Goal: Navigation & Orientation: Find specific page/section

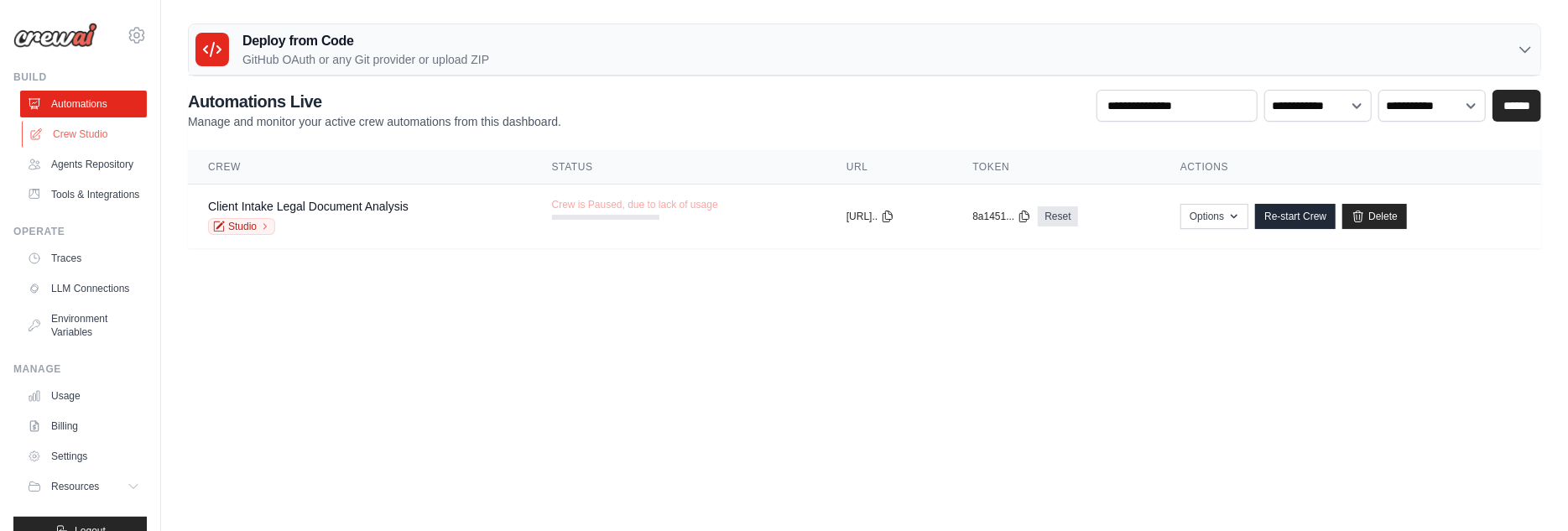
click at [81, 130] on link "Crew Studio" at bounding box center [85, 133] width 126 height 27
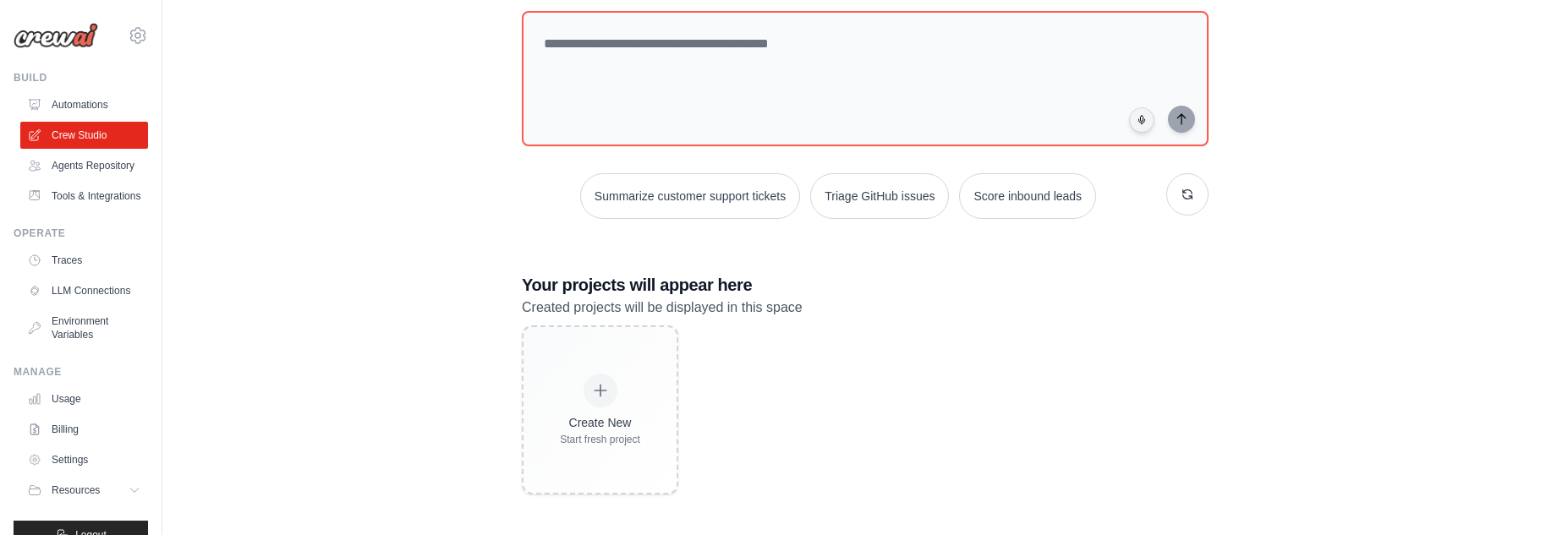
scroll to position [99, 0]
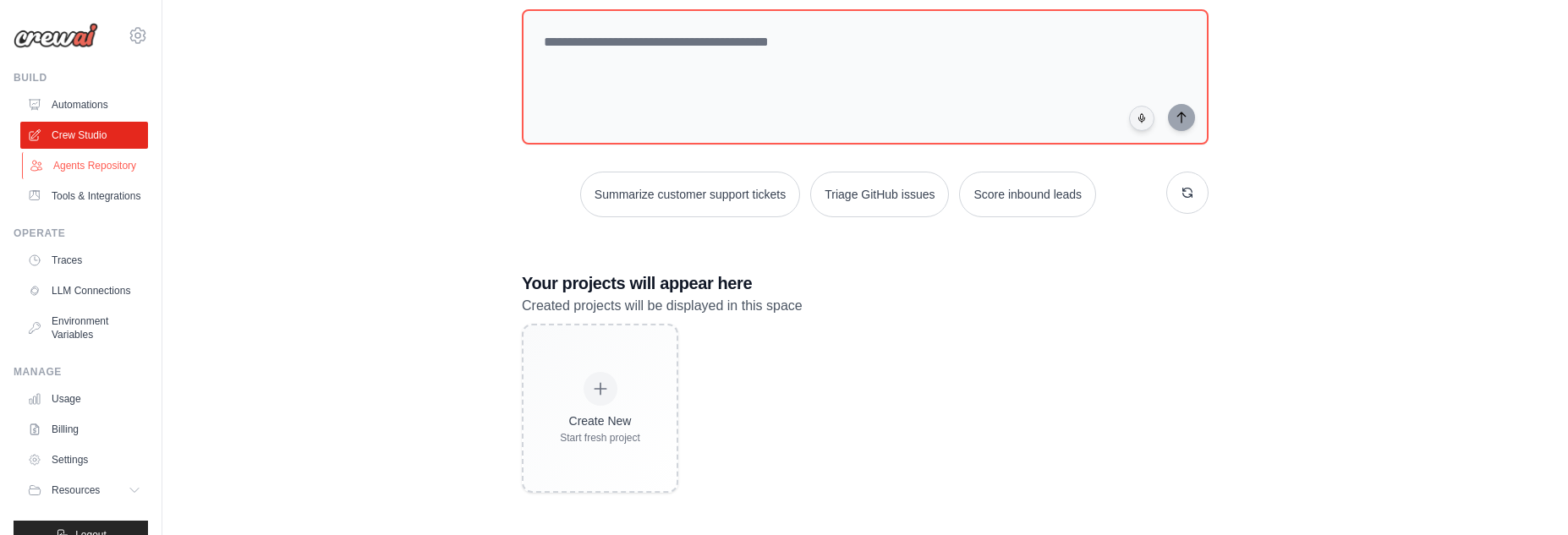
click at [89, 162] on link "Agents Repository" at bounding box center [86, 165] width 128 height 27
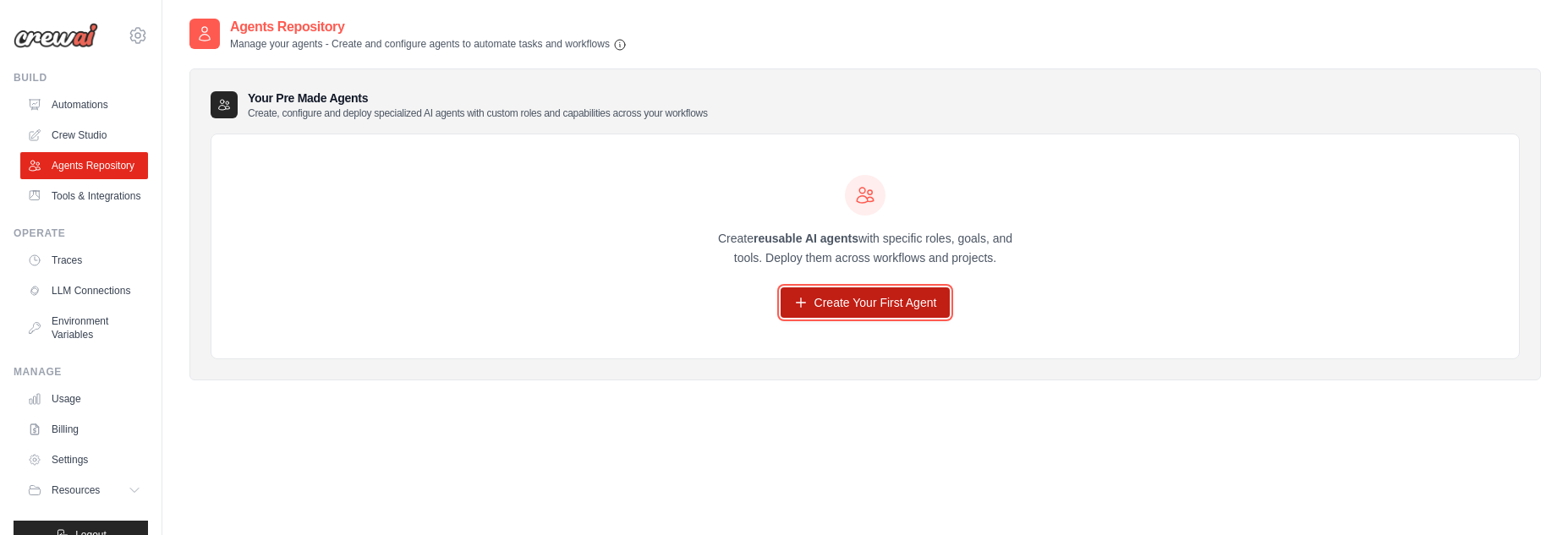
click at [877, 300] on link "Create Your First Agent" at bounding box center [866, 303] width 170 height 31
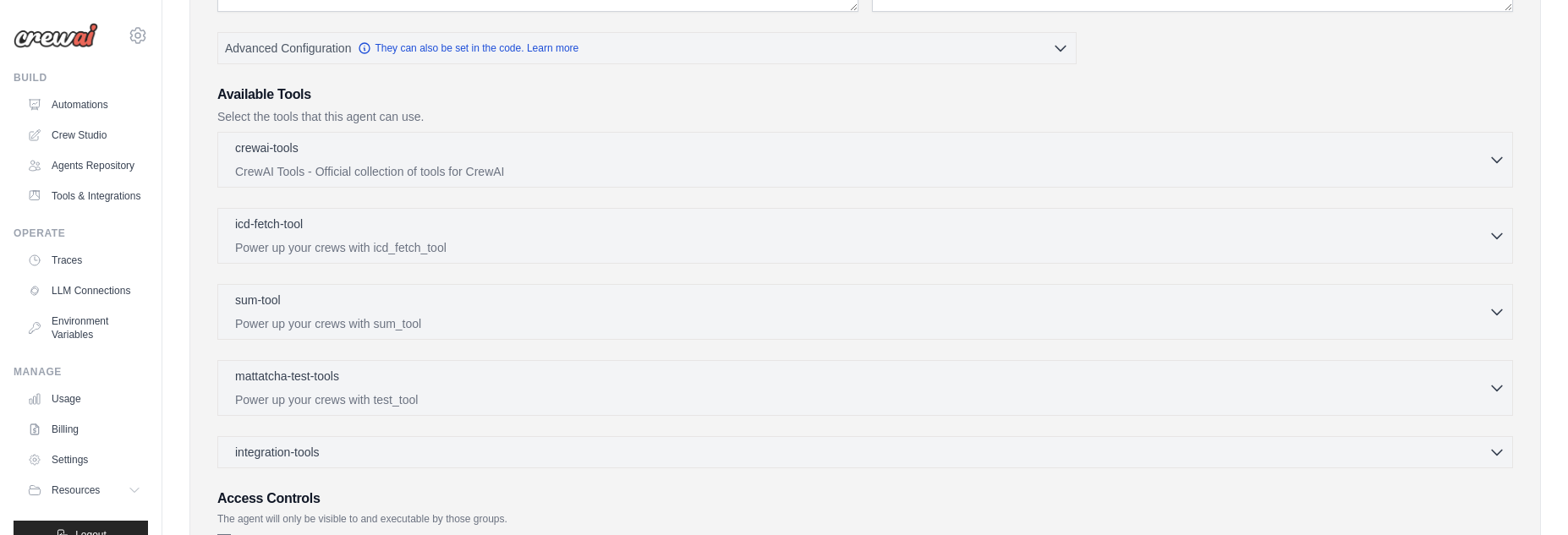
scroll to position [423, 0]
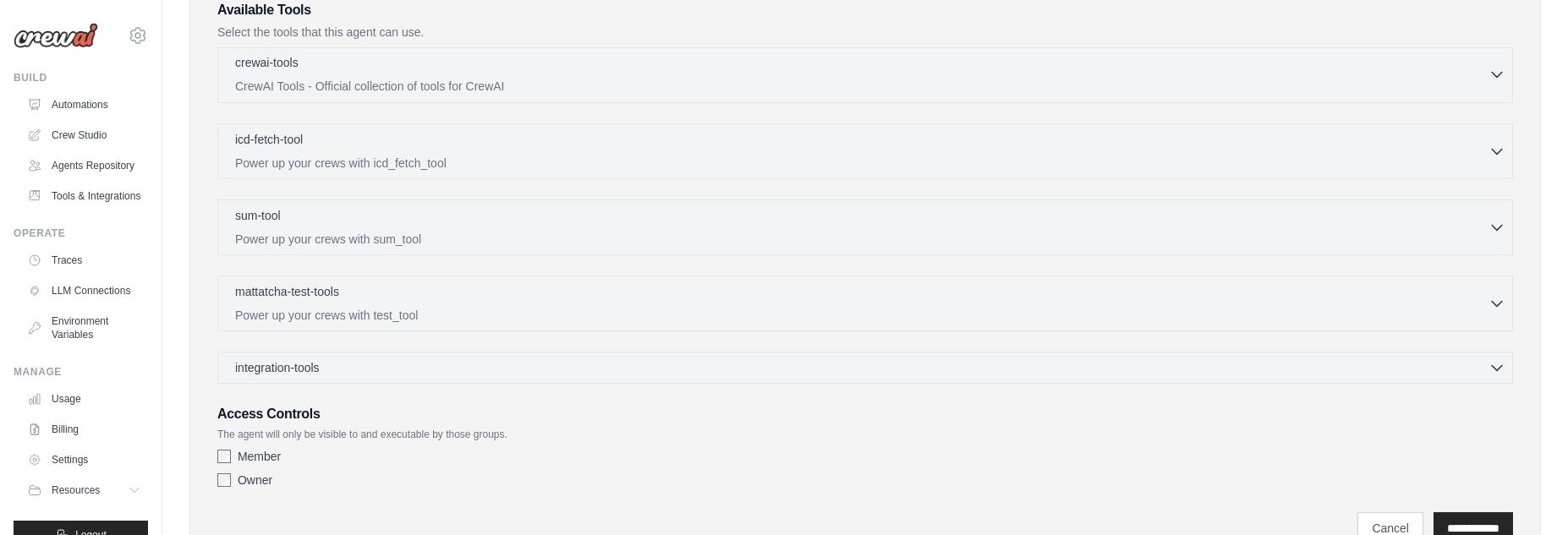
click at [639, 73] on div "crewai-tools 0 selected CrewAI Tools - Official collection of tools for CrewAI" at bounding box center [862, 74] width 1253 height 41
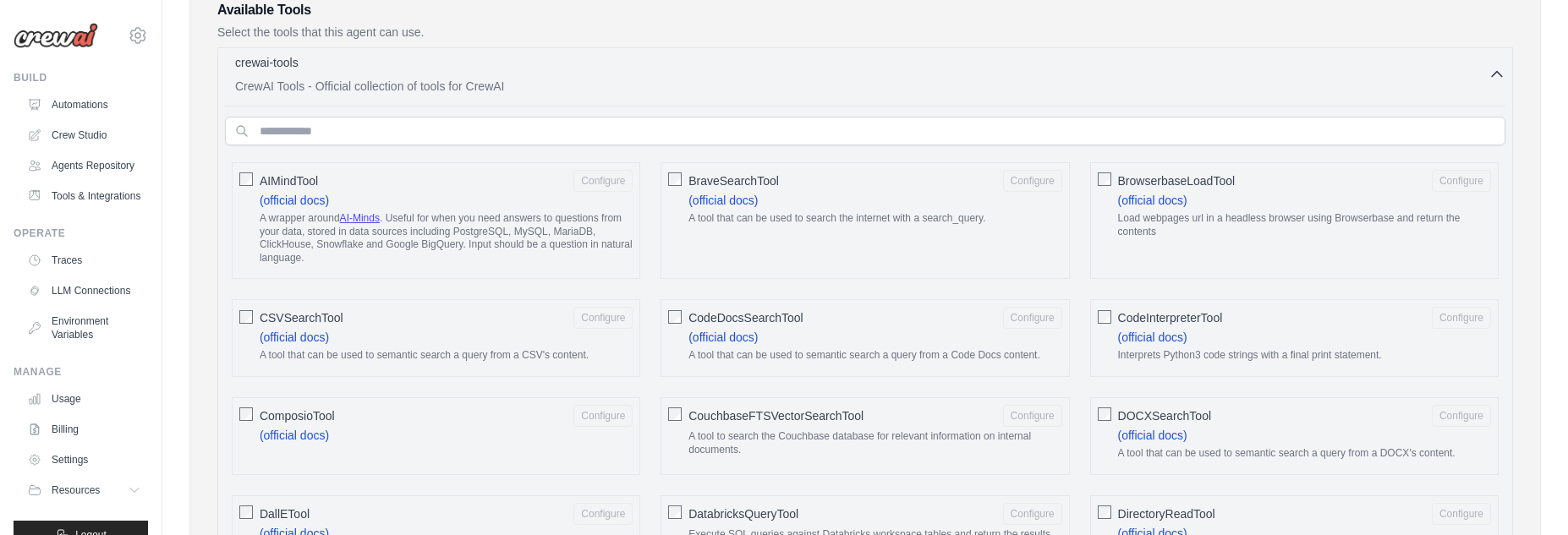
click at [639, 73] on div "crewai-tools 0 selected CrewAI Tools - Official collection of tools for CrewAI" at bounding box center [862, 74] width 1253 height 41
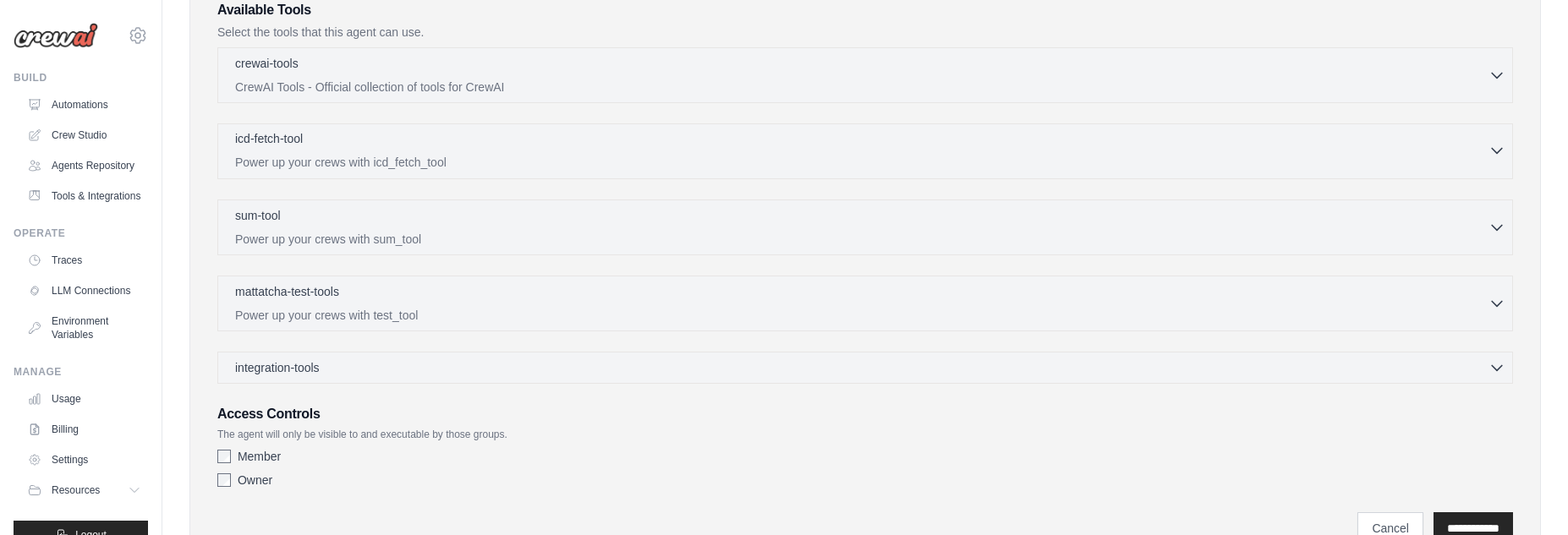
click at [610, 149] on div "icd-fetch-tool 0 selected Power up your crews with icd_fetch_tool" at bounding box center [862, 150] width 1253 height 41
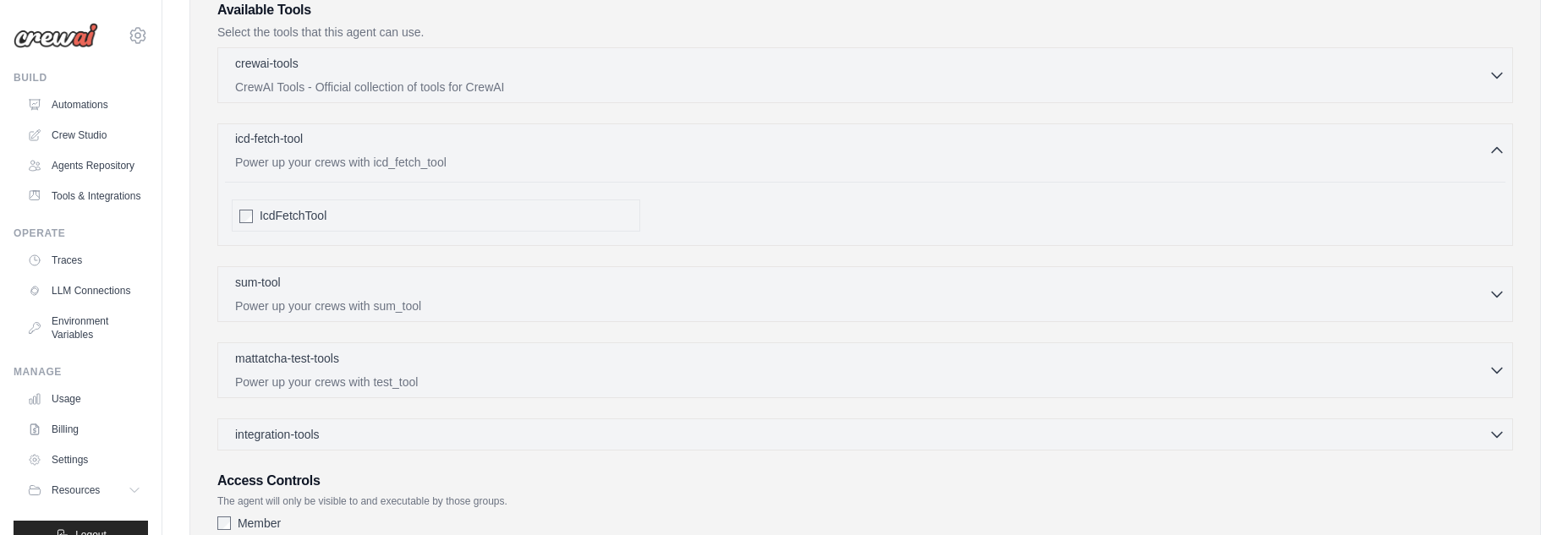
click at [610, 149] on div "icd-fetch-tool 0 selected Power up your crews with icd_fetch_tool" at bounding box center [862, 150] width 1253 height 41
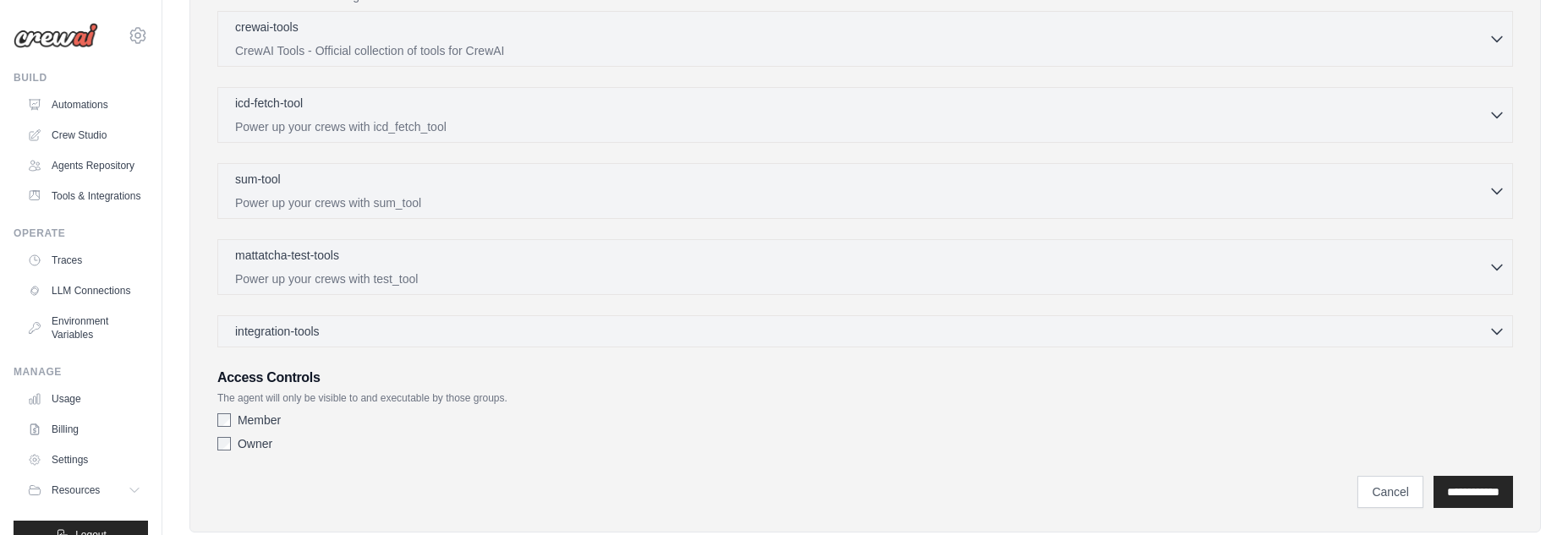
scroll to position [495, 0]
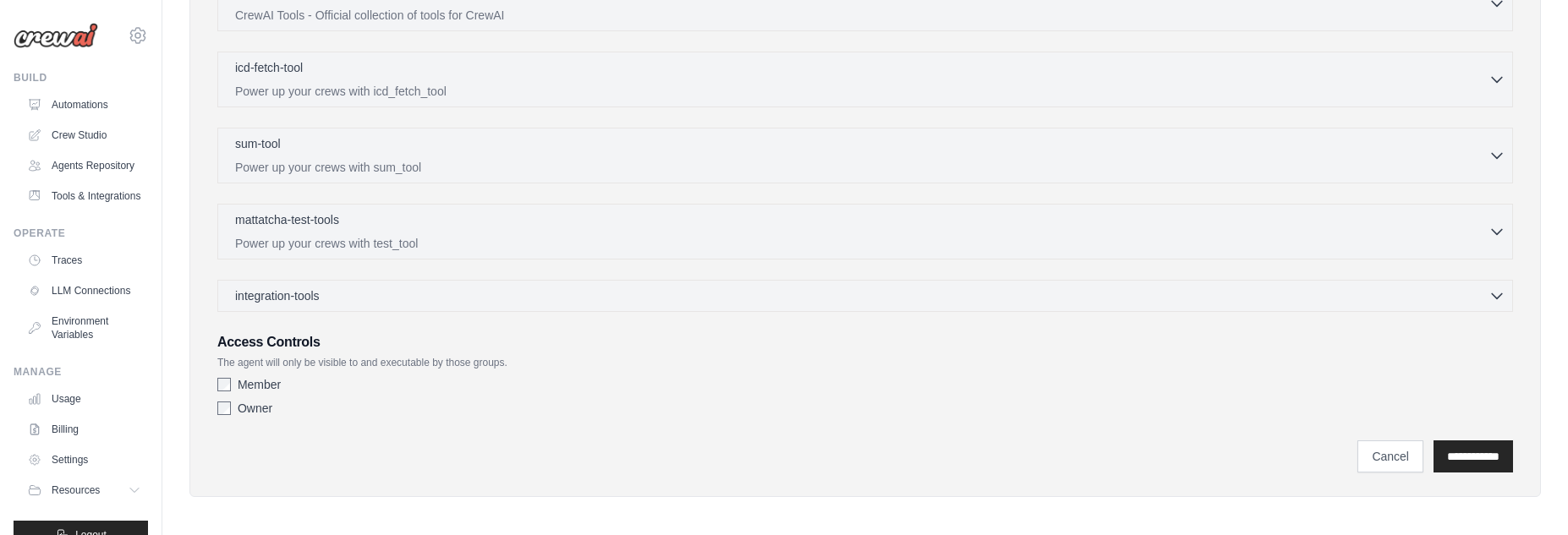
click at [645, 300] on div "integration-tools 0 selected Gmail HubSpot Microsoft Teams" at bounding box center [865, 296] width 1296 height 32
click at [645, 290] on div "integration-tools 0 selected" at bounding box center [870, 295] width 1270 height 17
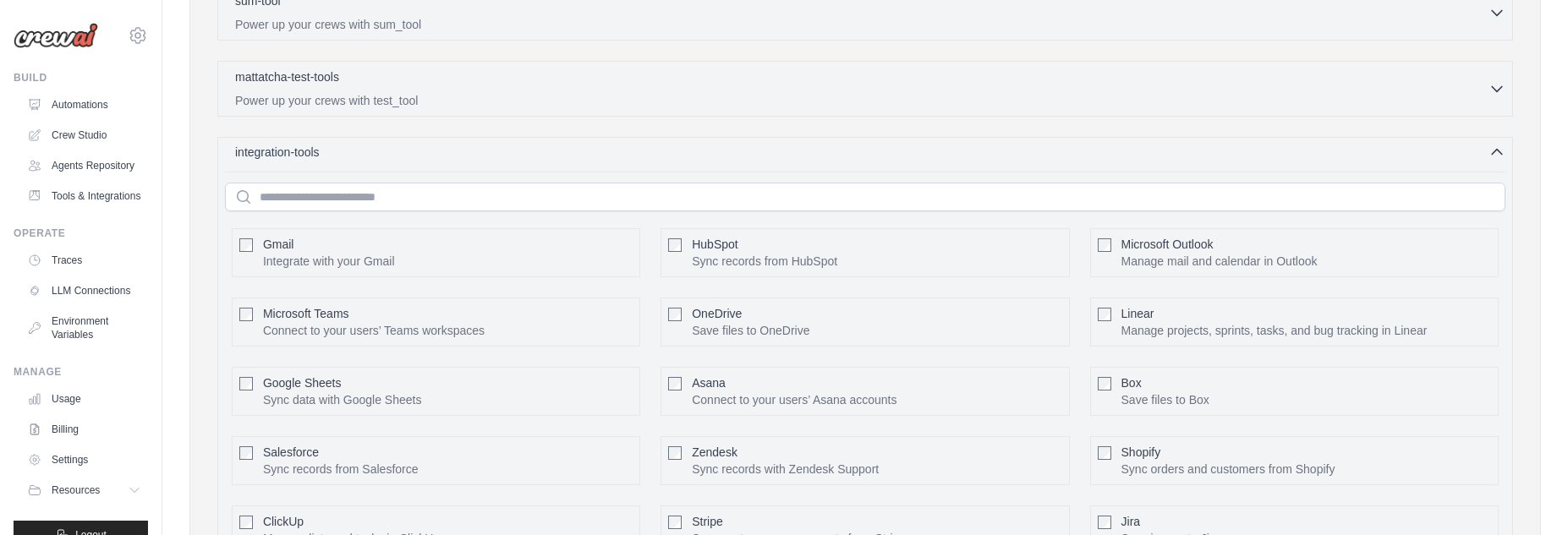
scroll to position [665, 0]
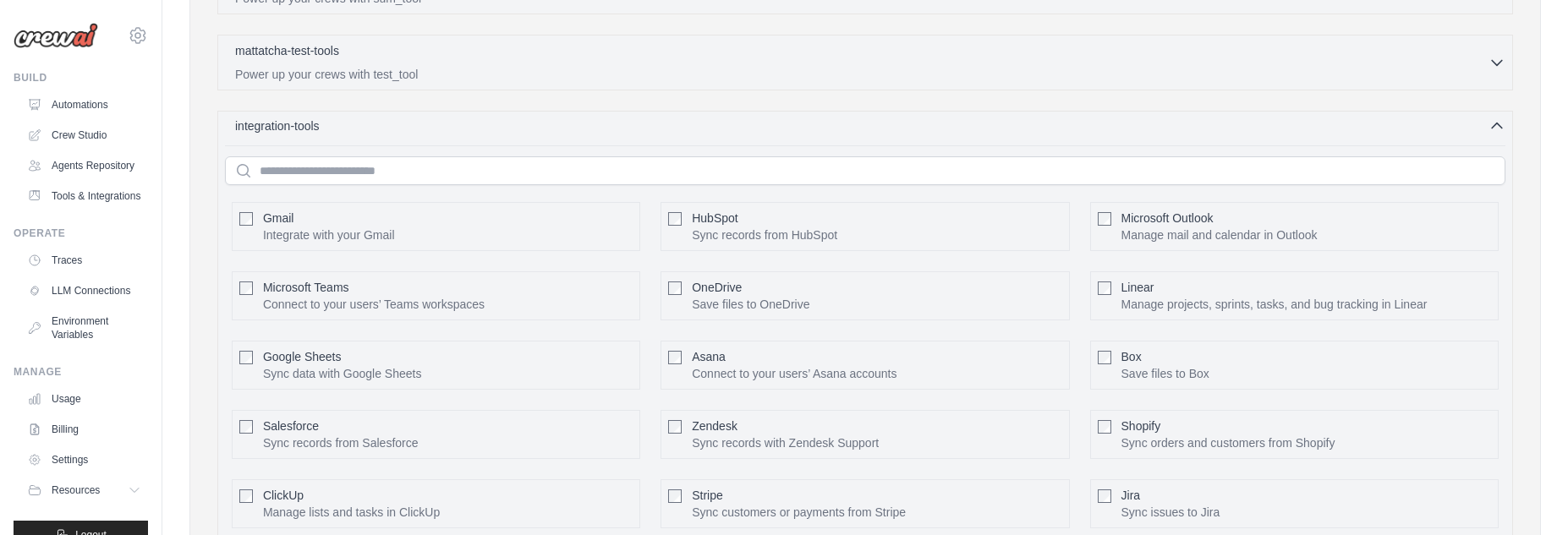
click at [567, 118] on div "integration-tools 0 selected" at bounding box center [870, 126] width 1270 height 17
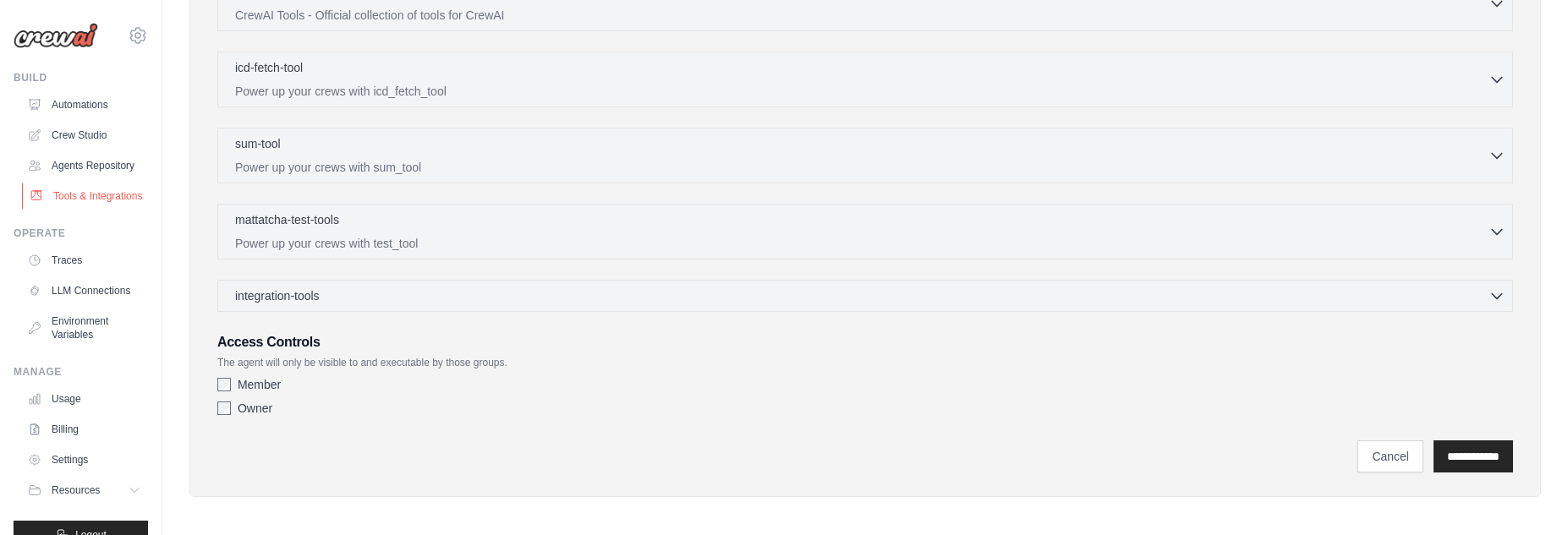
click at [93, 210] on link "Tools & Integrations" at bounding box center [86, 195] width 128 height 27
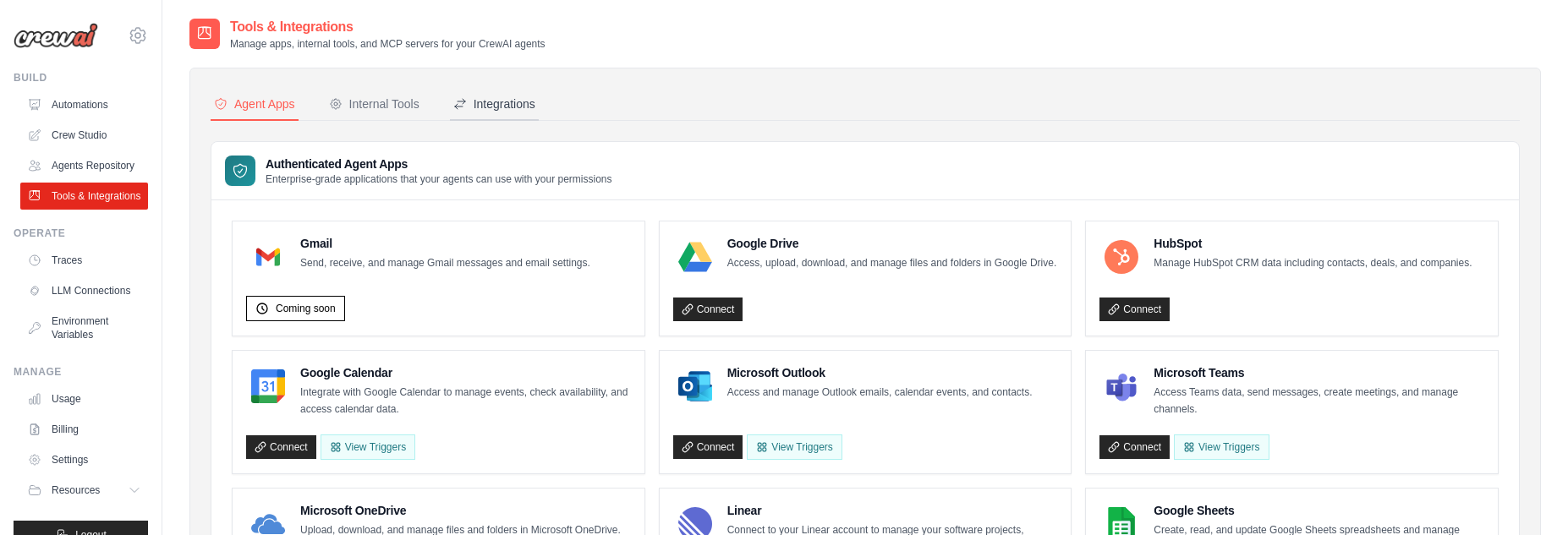
click at [483, 105] on div "Integrations" at bounding box center [494, 104] width 82 height 17
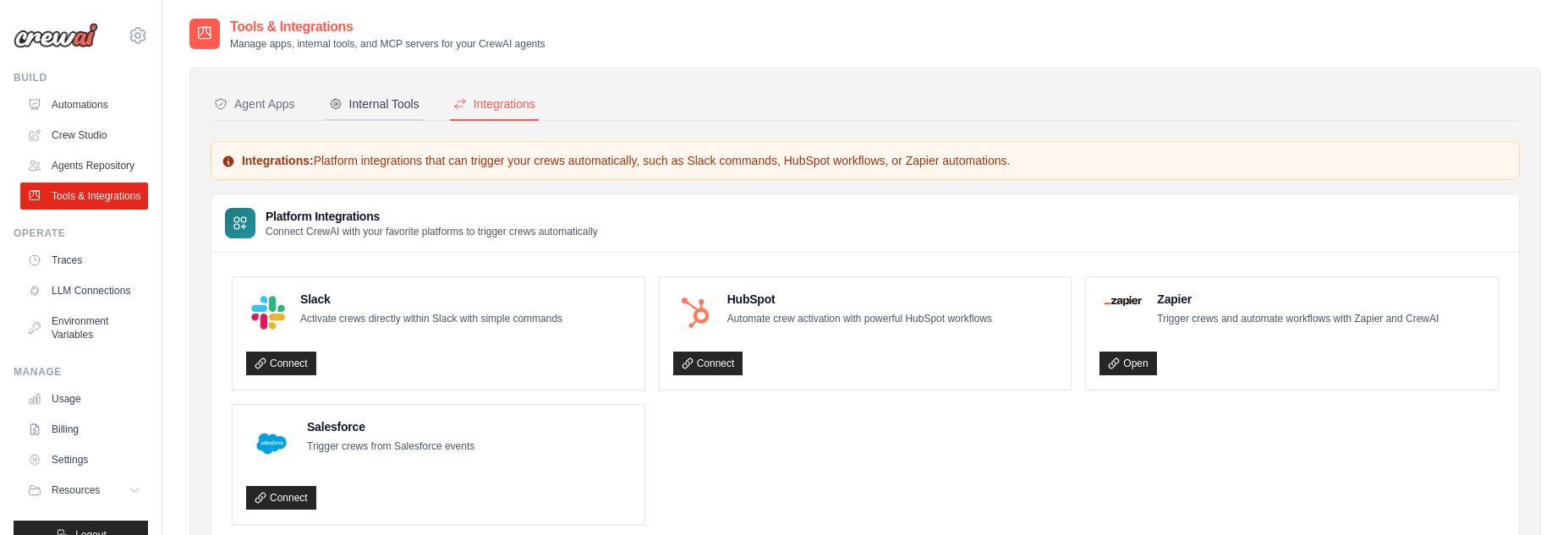
click at [411, 103] on div "Internal Tools" at bounding box center [374, 104] width 91 height 17
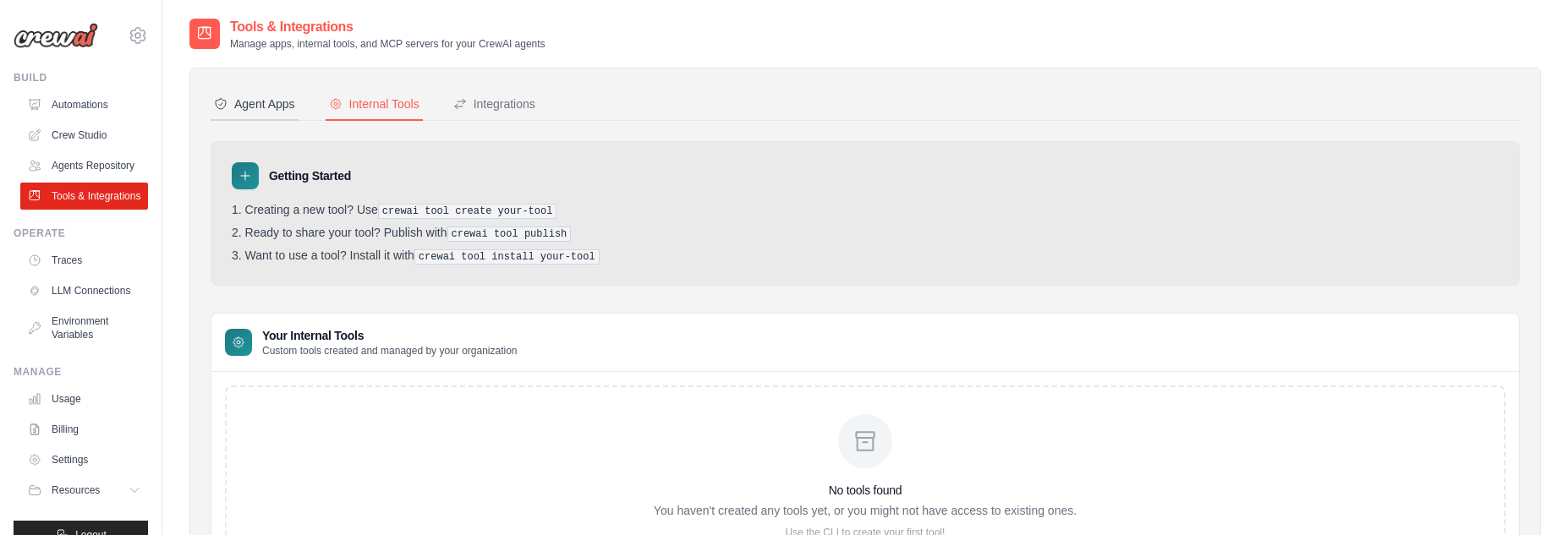
click at [254, 98] on div "Agent Apps" at bounding box center [255, 104] width 82 height 17
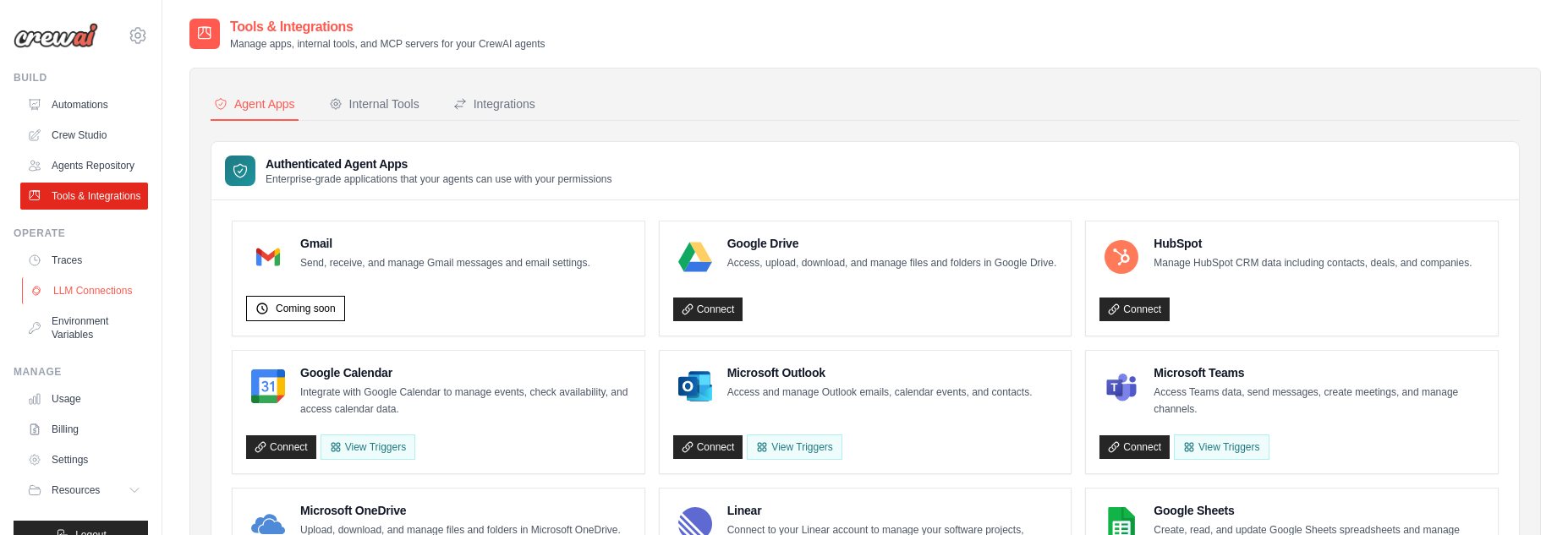
click at [85, 305] on link "LLM Connections" at bounding box center [86, 290] width 128 height 27
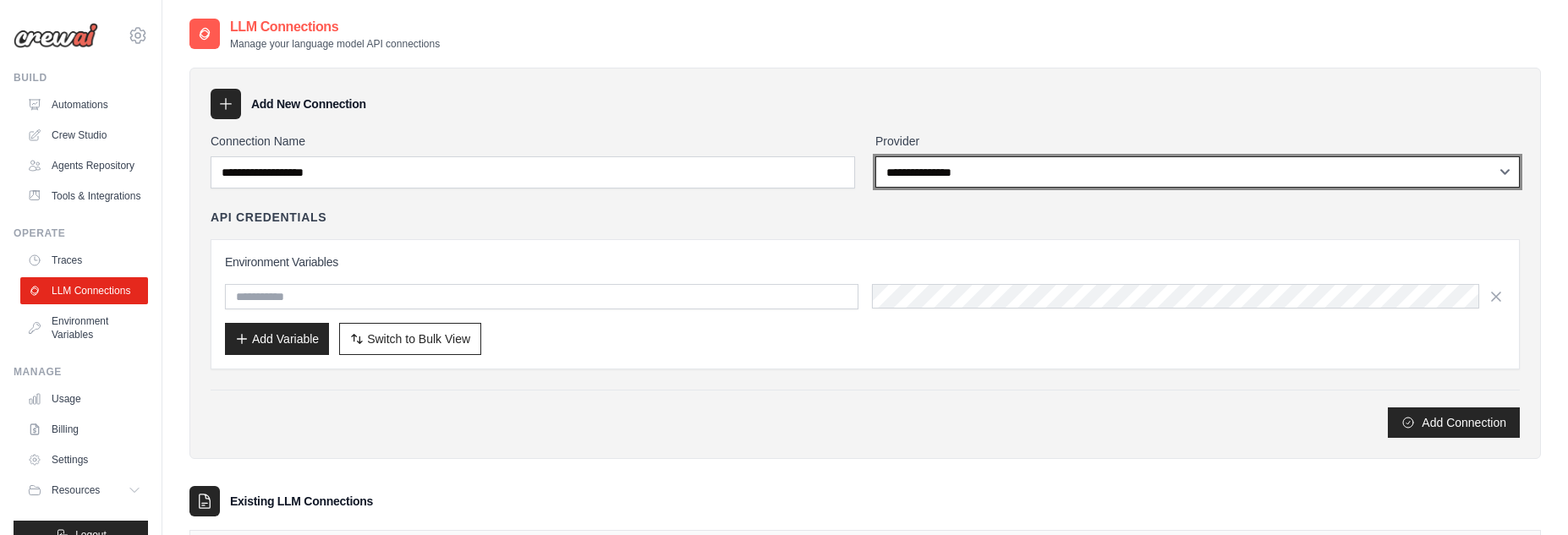
click at [944, 177] on select "**********" at bounding box center [1197, 171] width 645 height 31
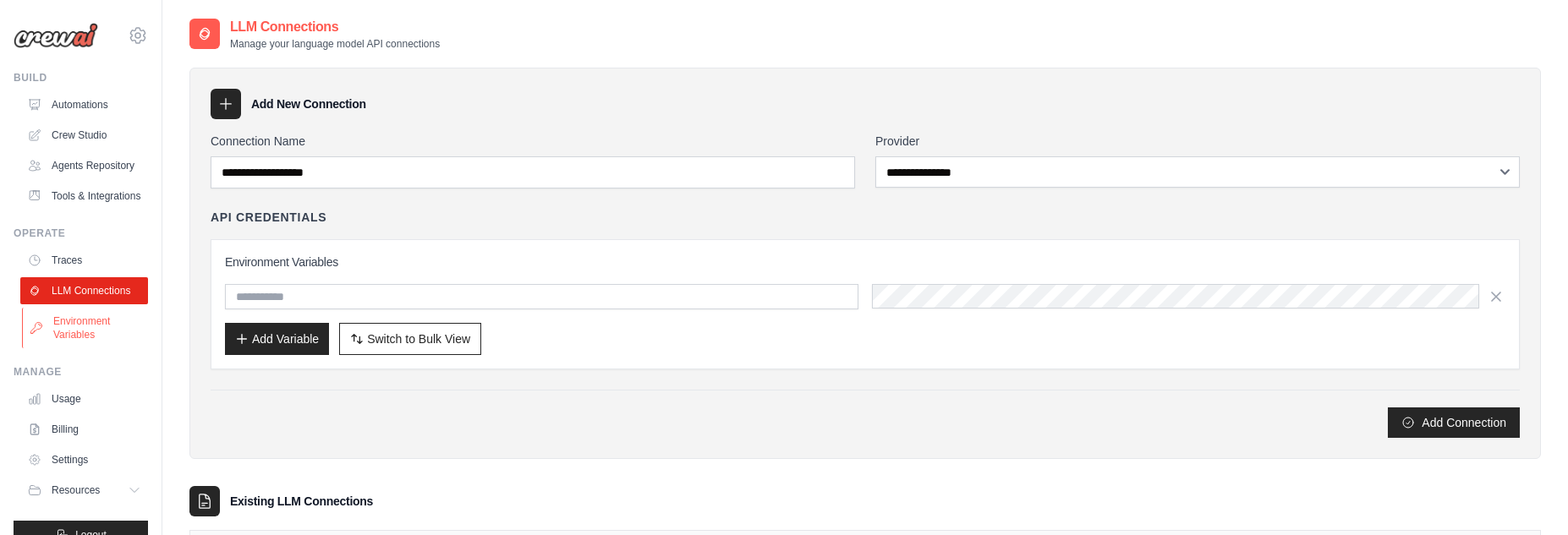
click at [83, 349] on link "Environment Variables" at bounding box center [86, 328] width 128 height 41
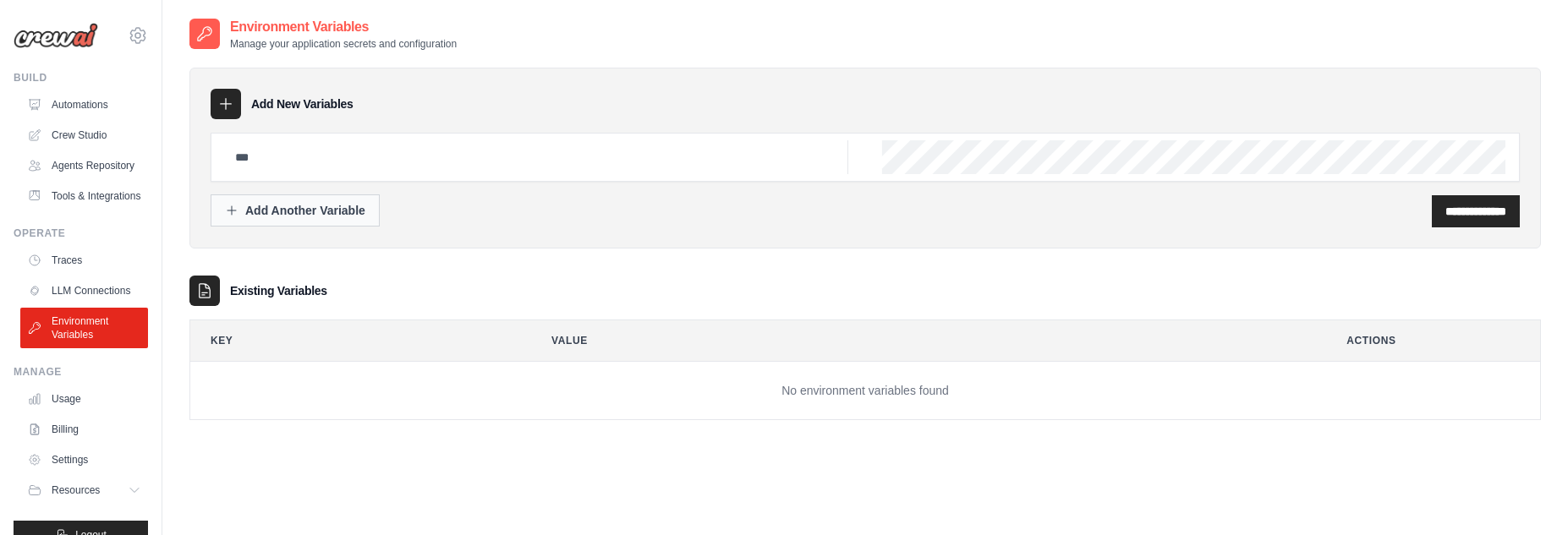
click at [294, 210] on div "Add Another Variable" at bounding box center [295, 210] width 140 height 17
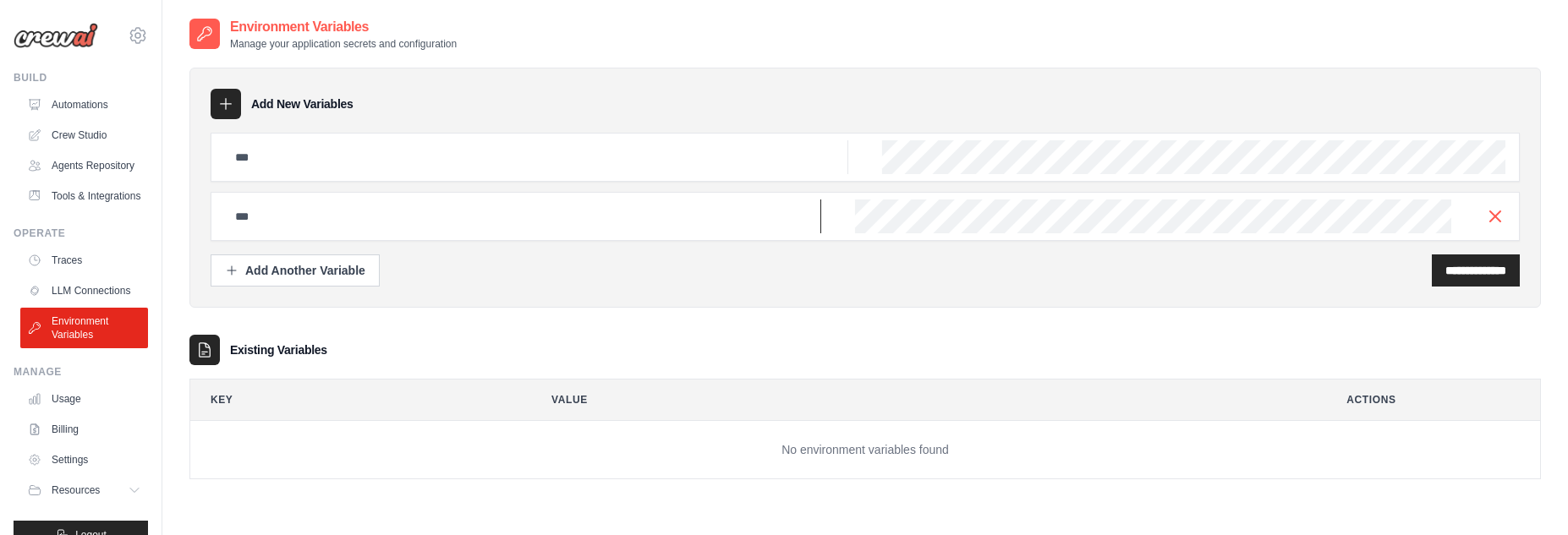
click at [420, 228] on input "text" at bounding box center [523, 216] width 597 height 34
click at [430, 173] on input "text" at bounding box center [537, 157] width 624 height 34
click at [1493, 208] on icon "button" at bounding box center [1495, 216] width 20 height 20
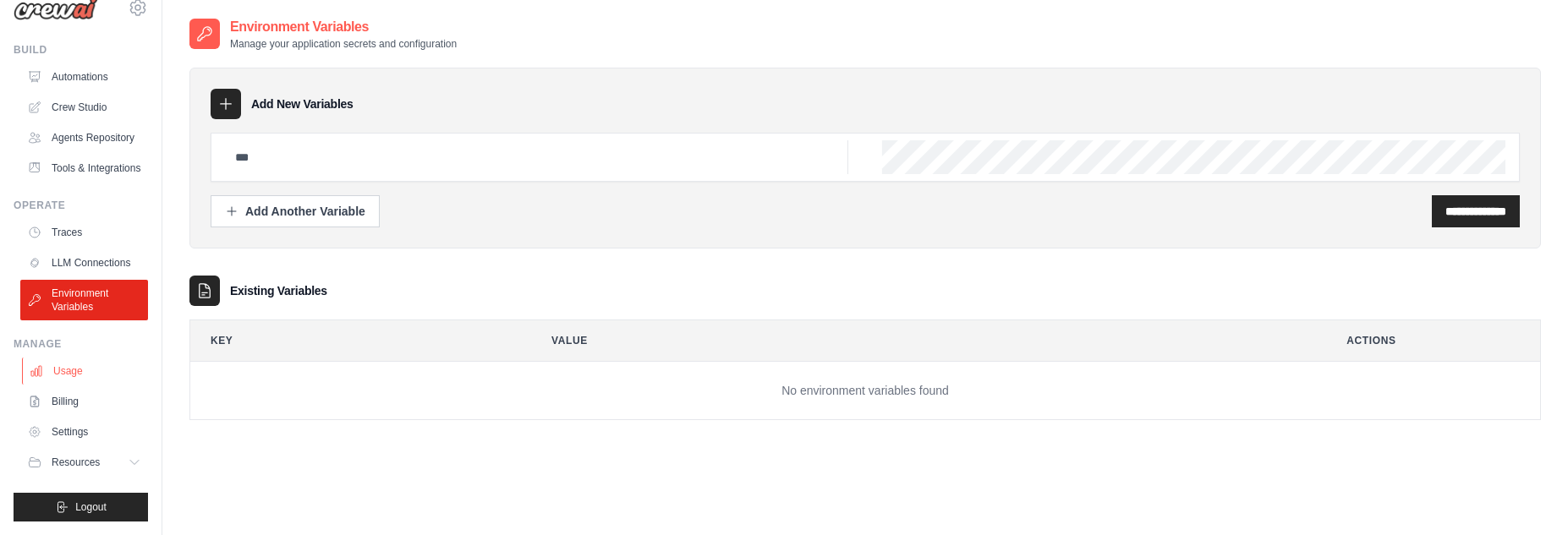
scroll to position [67, 0]
click at [82, 402] on link "Billing" at bounding box center [86, 401] width 128 height 27
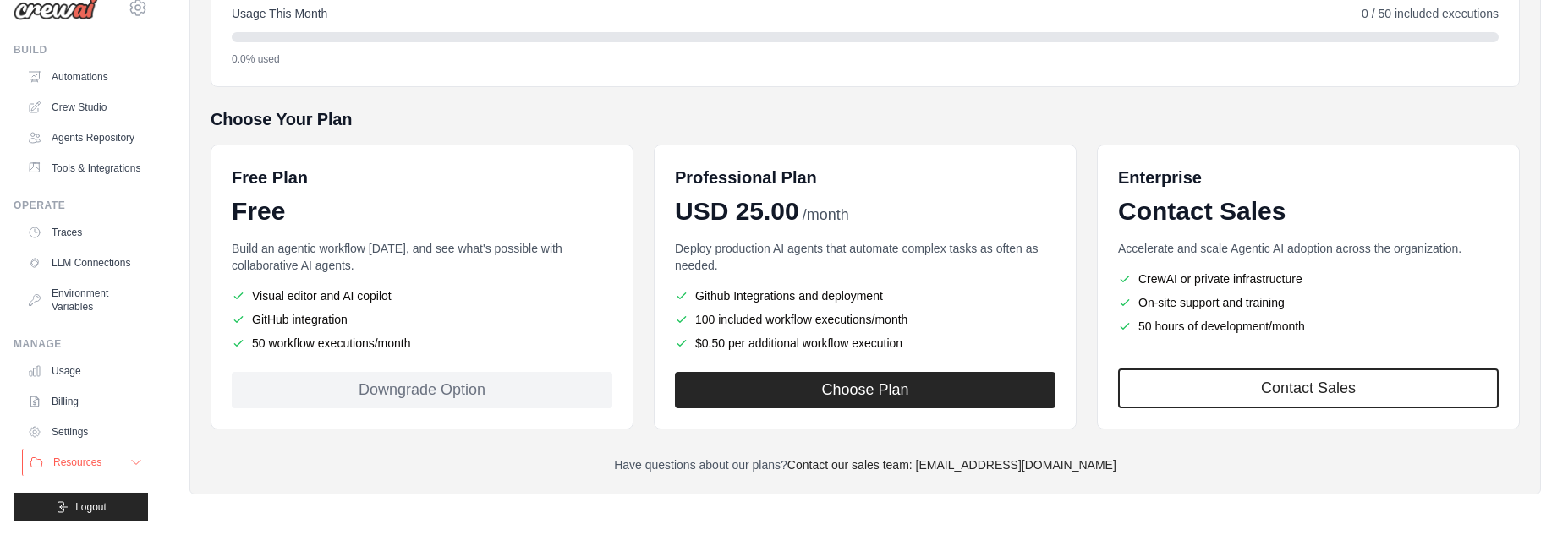
scroll to position [67, 0]
click at [93, 459] on span "Resources" at bounding box center [77, 463] width 48 height 14
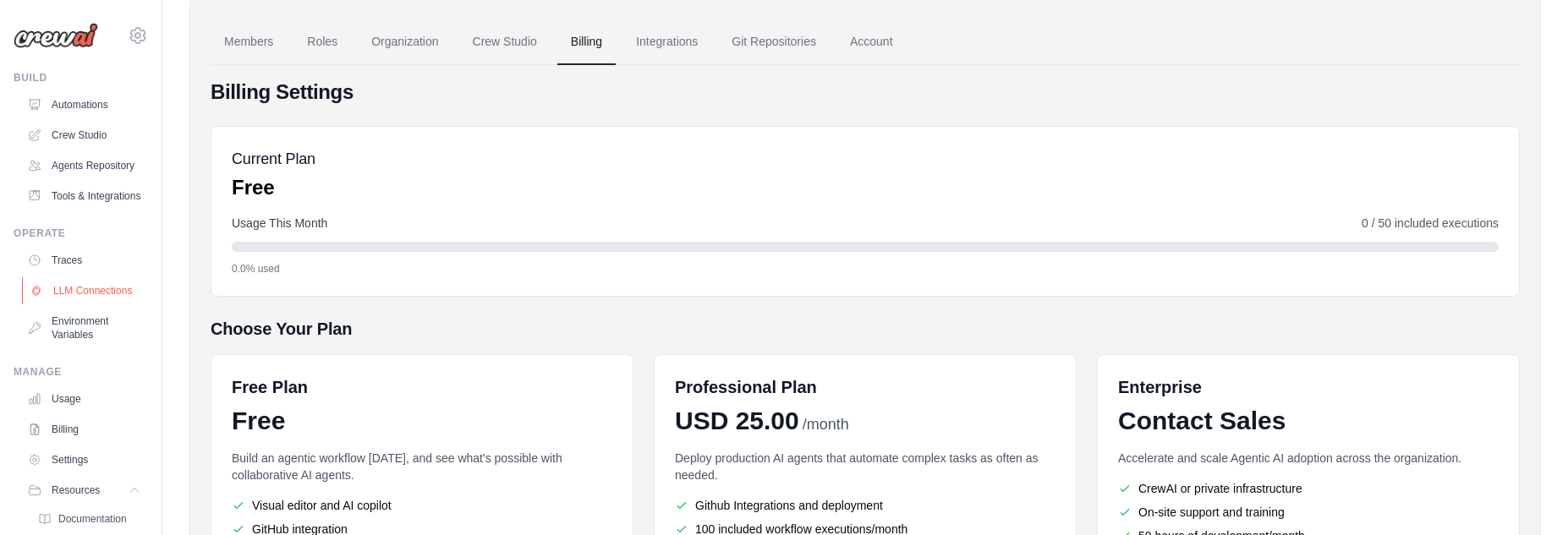
scroll to position [0, 0]
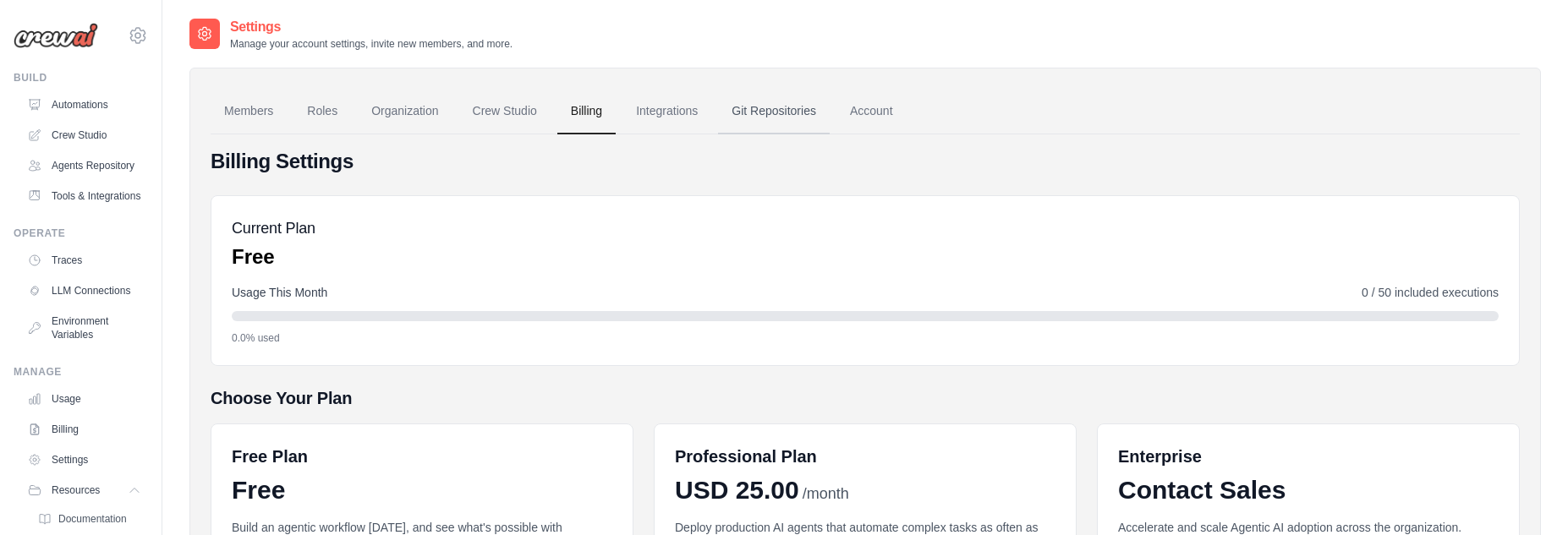
click at [804, 102] on link "Git Repositories" at bounding box center [774, 112] width 112 height 46
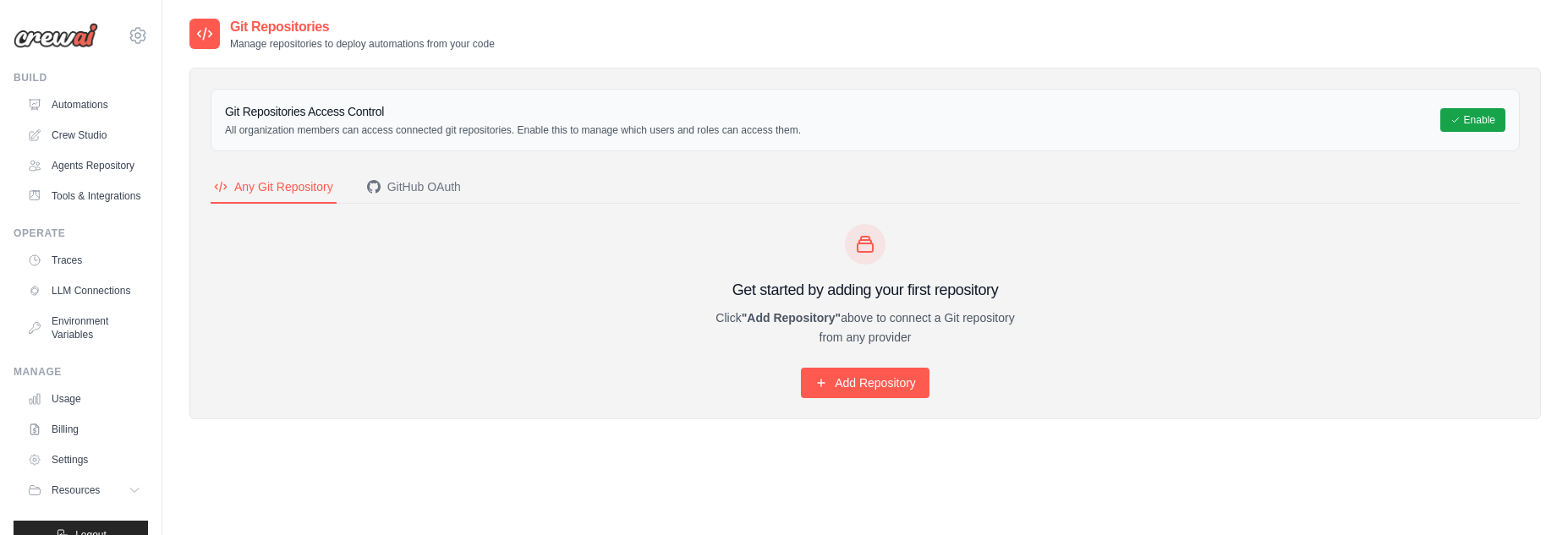
click at [61, 36] on img at bounding box center [56, 35] width 85 height 25
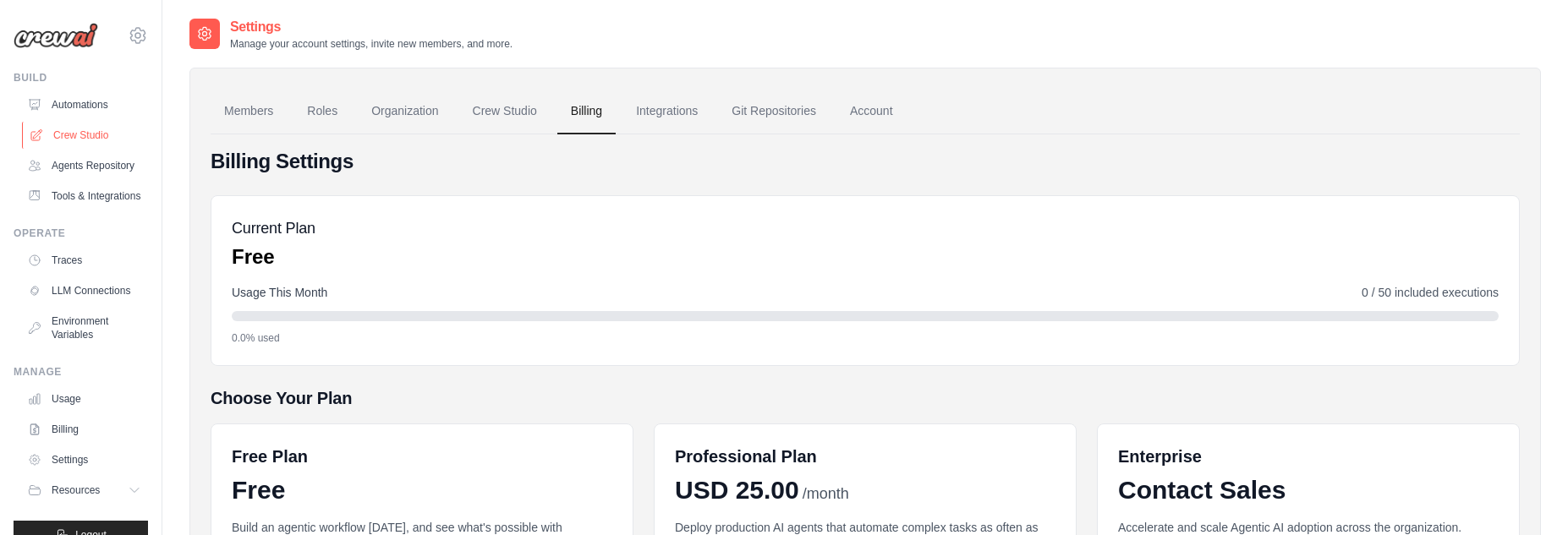
click at [86, 130] on link "Crew Studio" at bounding box center [86, 134] width 128 height 27
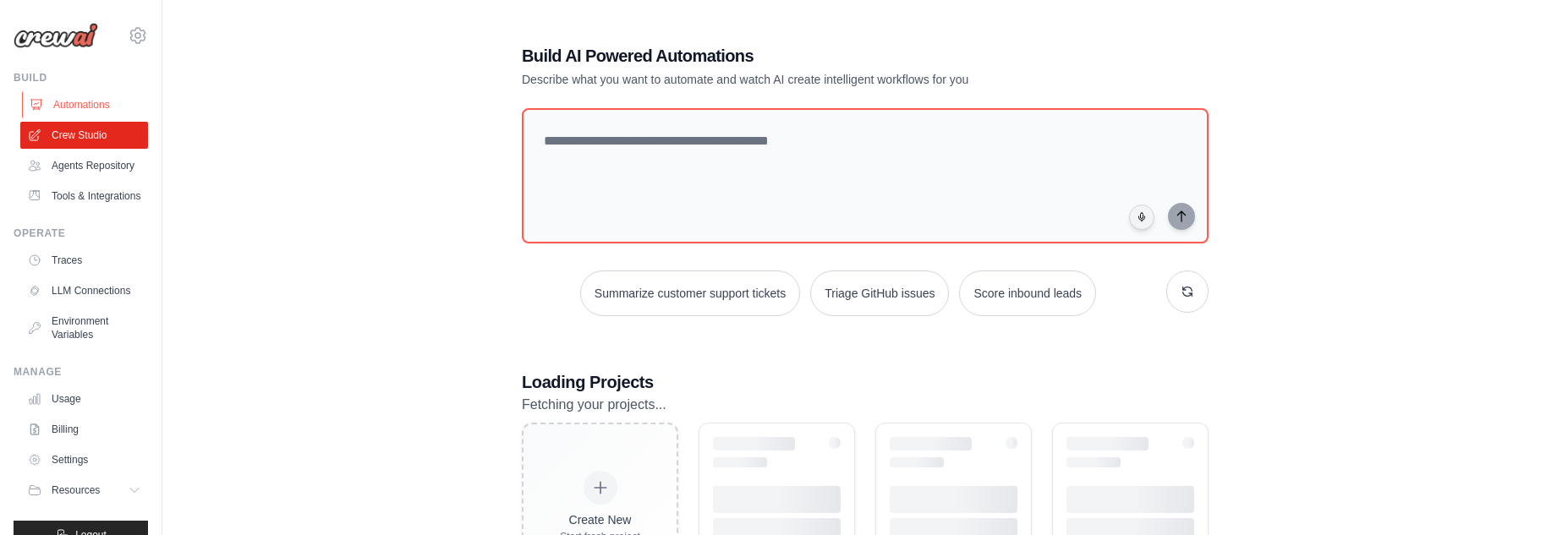
click at [91, 103] on link "Automations" at bounding box center [86, 105] width 128 height 27
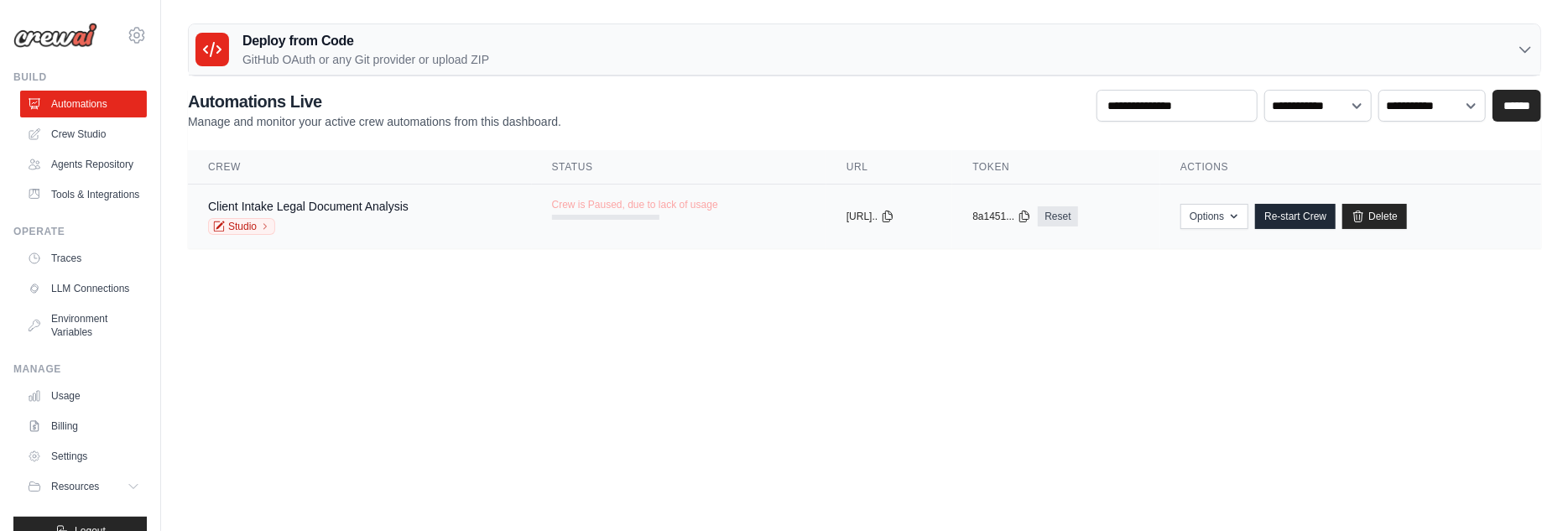
click at [437, 204] on div "Client Intake Legal Document Analysis Studio" at bounding box center [360, 216] width 303 height 37
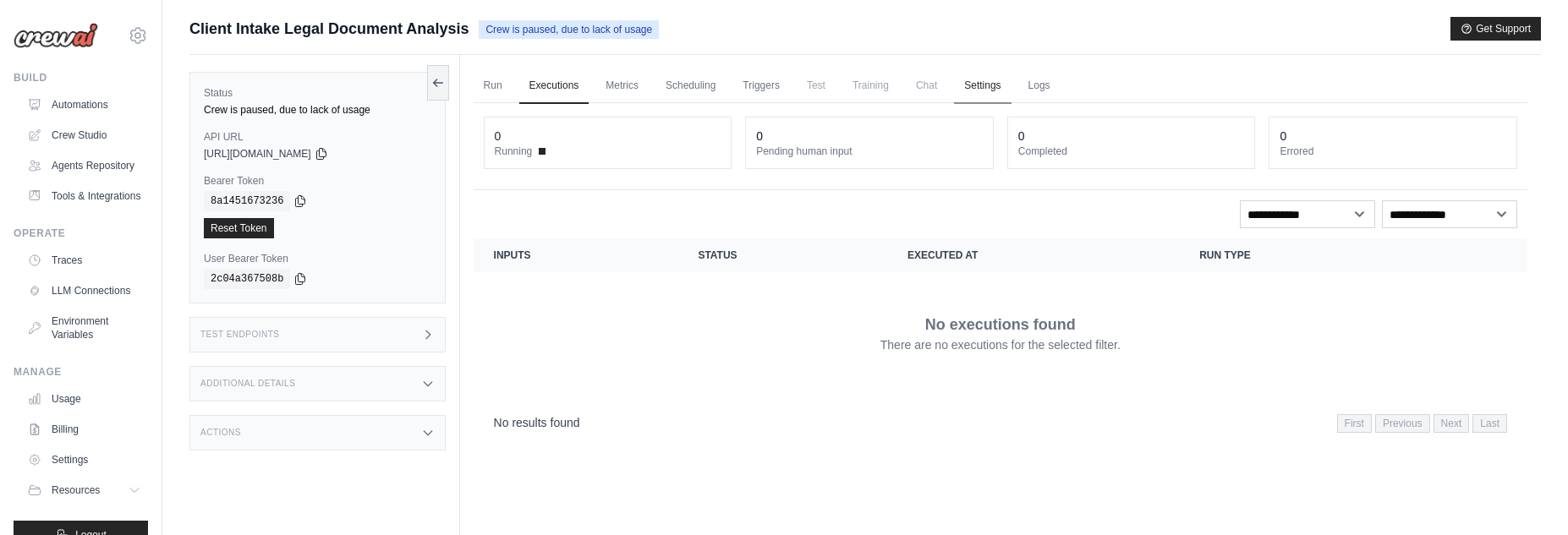
click at [985, 85] on link "Settings" at bounding box center [982, 87] width 57 height 36
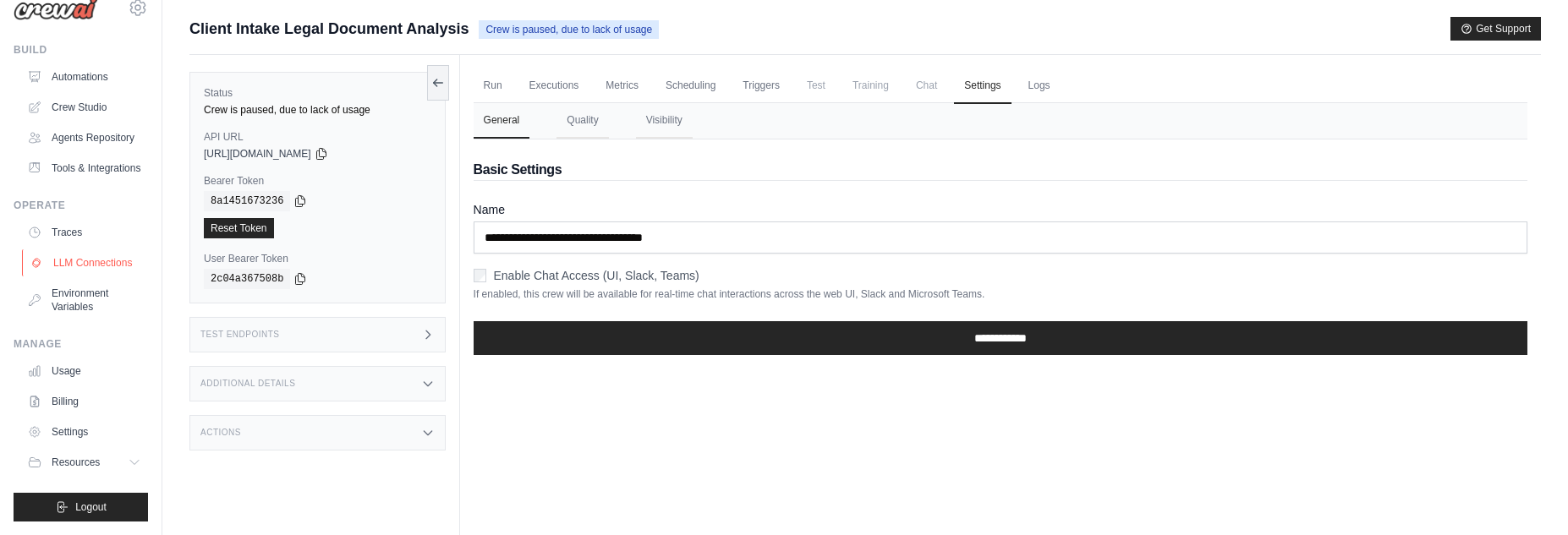
scroll to position [67, 0]
click at [80, 451] on button "Resources" at bounding box center [86, 462] width 128 height 27
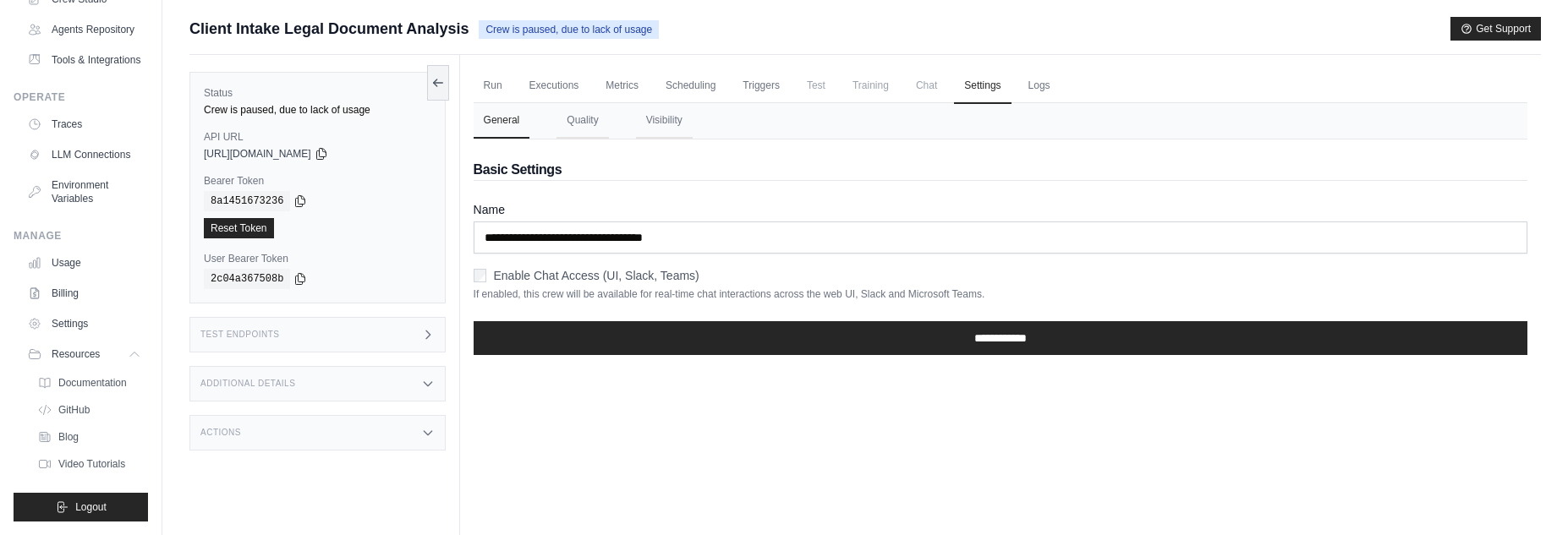
scroll to position [175, 0]
click at [84, 383] on span "Documentation" at bounding box center [94, 384] width 69 height 14
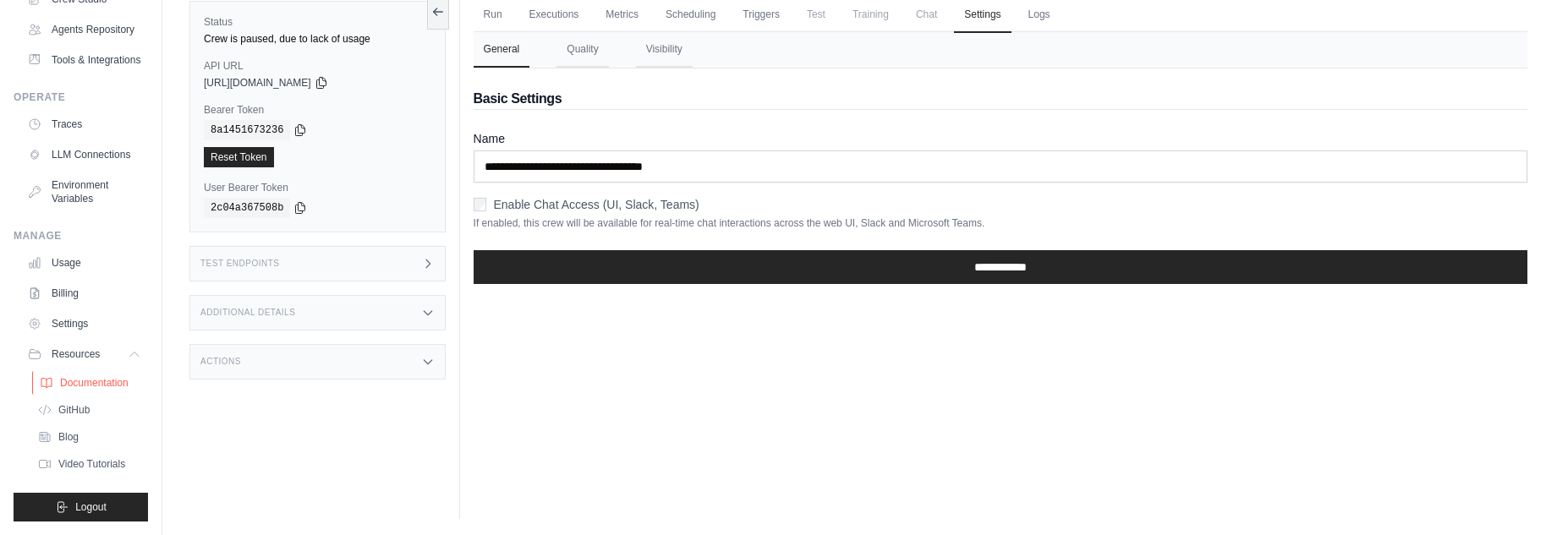
scroll to position [0, 0]
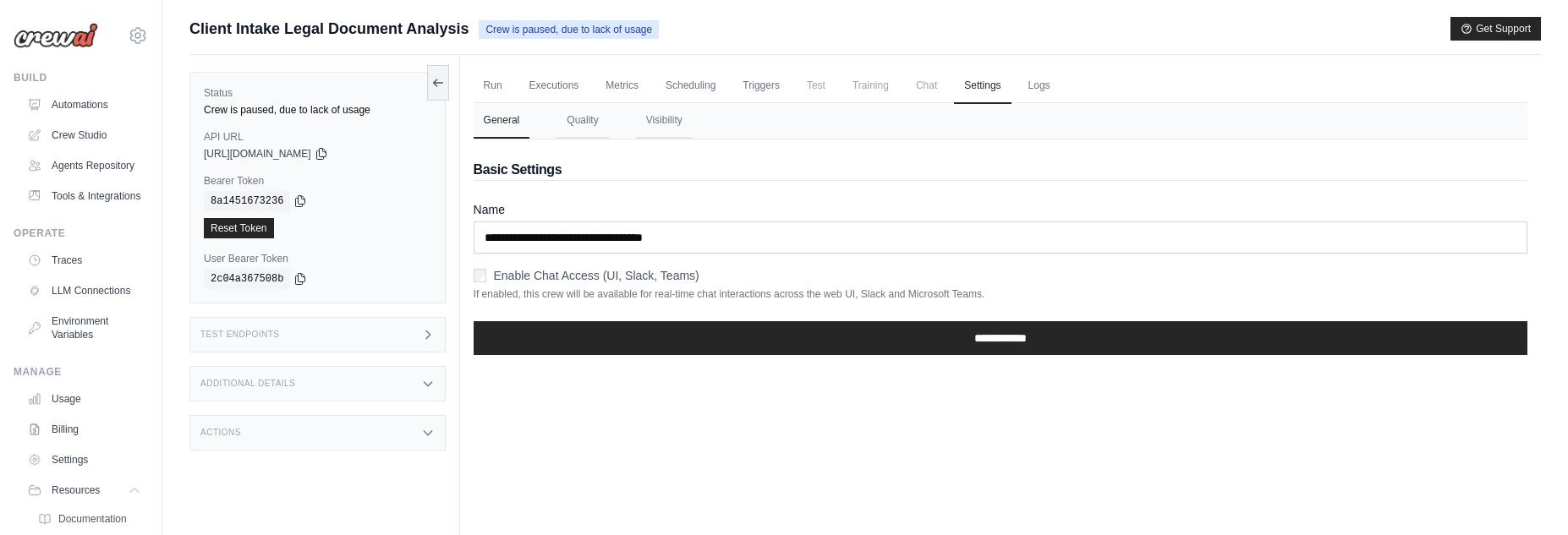
click at [75, 36] on img at bounding box center [56, 35] width 85 height 25
click at [131, 36] on icon at bounding box center [137, 35] width 20 height 20
click at [79, 101] on link "Automations" at bounding box center [86, 105] width 128 height 27
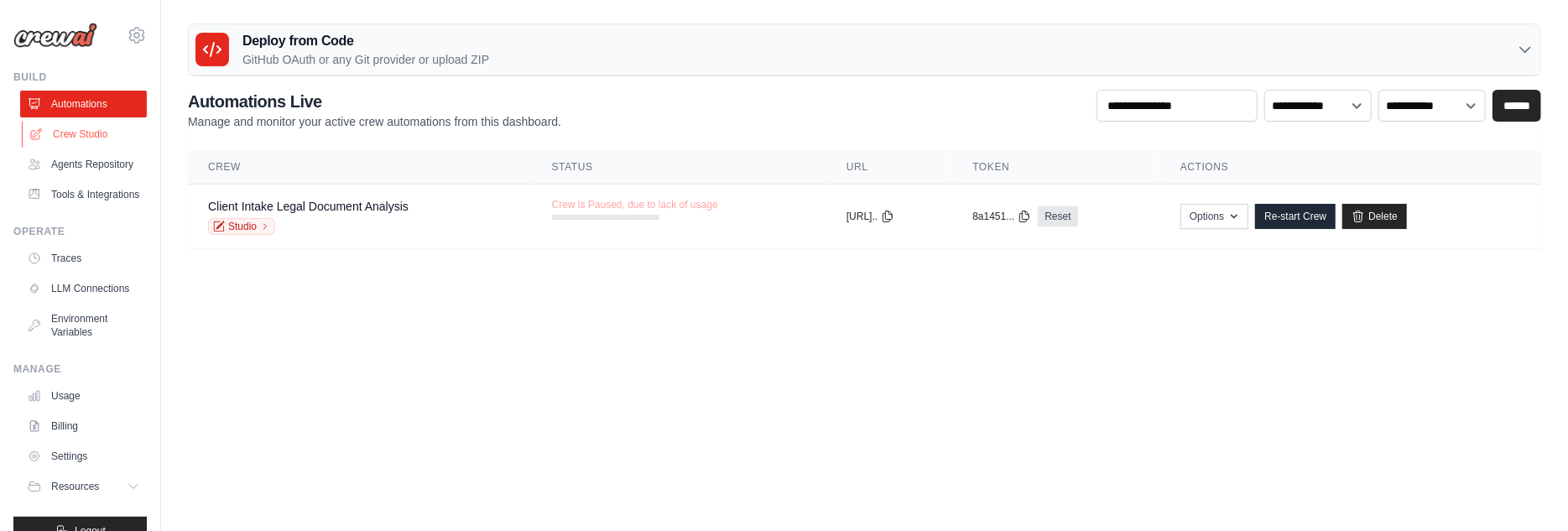
click at [88, 131] on link "Crew Studio" at bounding box center [85, 133] width 126 height 27
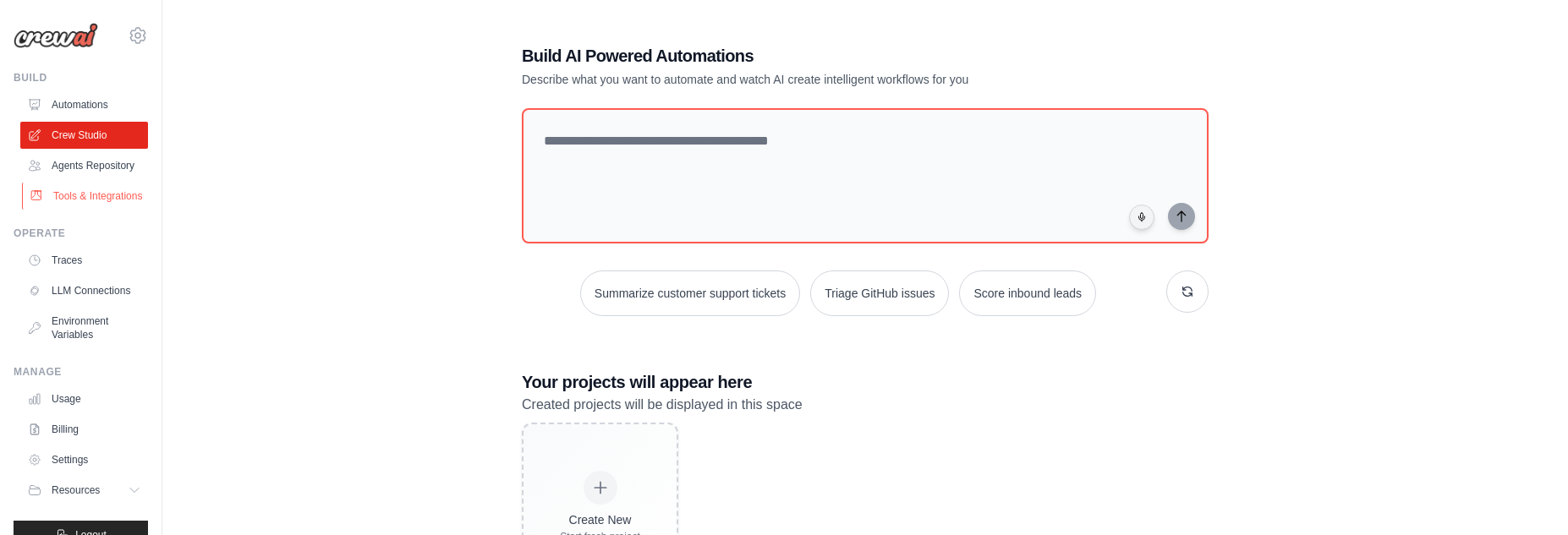
click at [82, 209] on link "Tools & Integrations" at bounding box center [86, 195] width 128 height 27
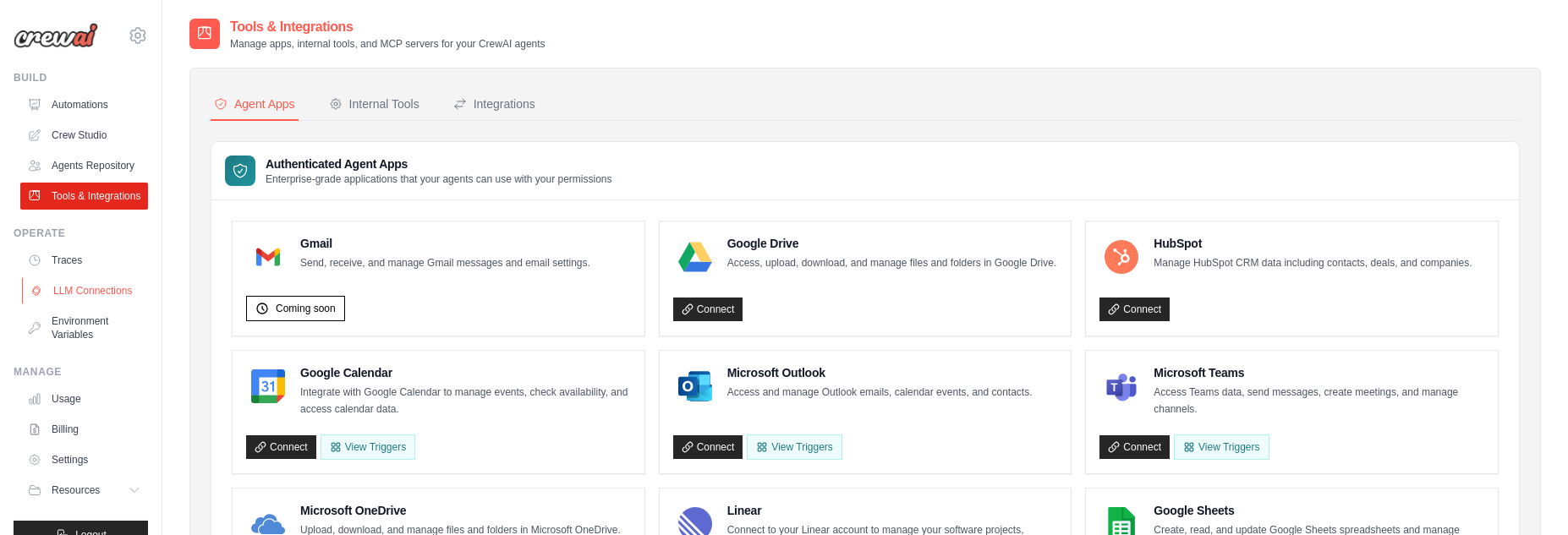
click at [70, 305] on link "LLM Connections" at bounding box center [86, 290] width 128 height 27
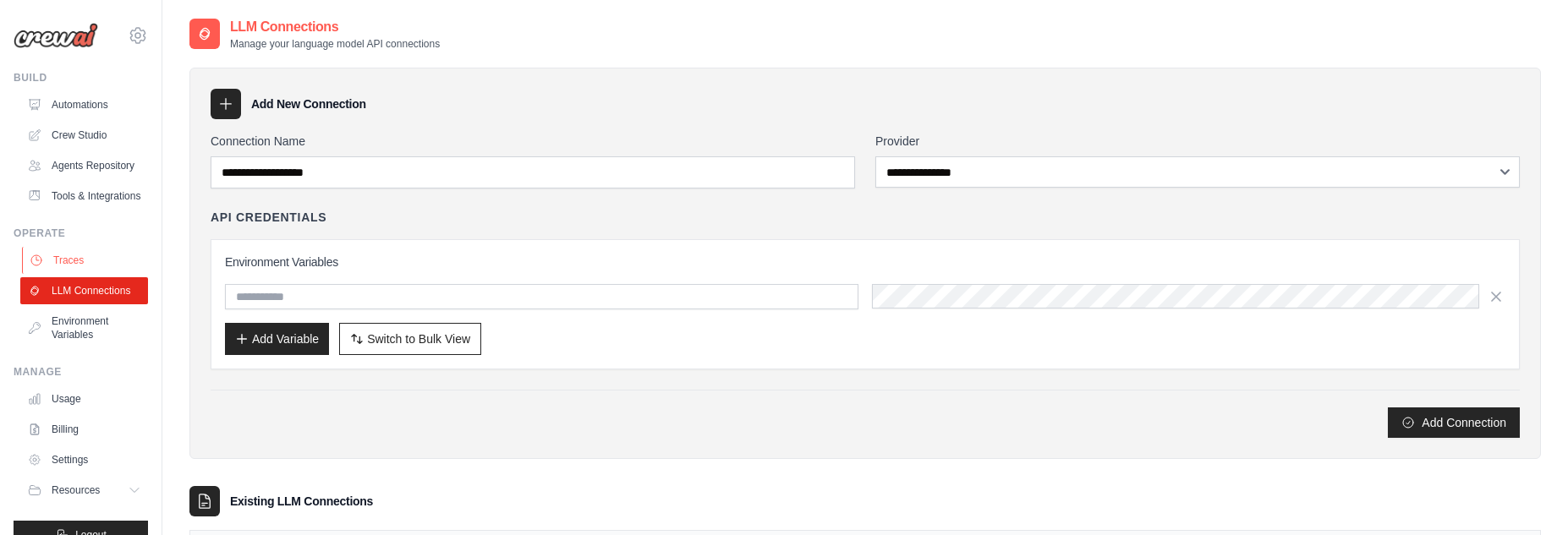
click at [75, 274] on link "Traces" at bounding box center [86, 260] width 128 height 27
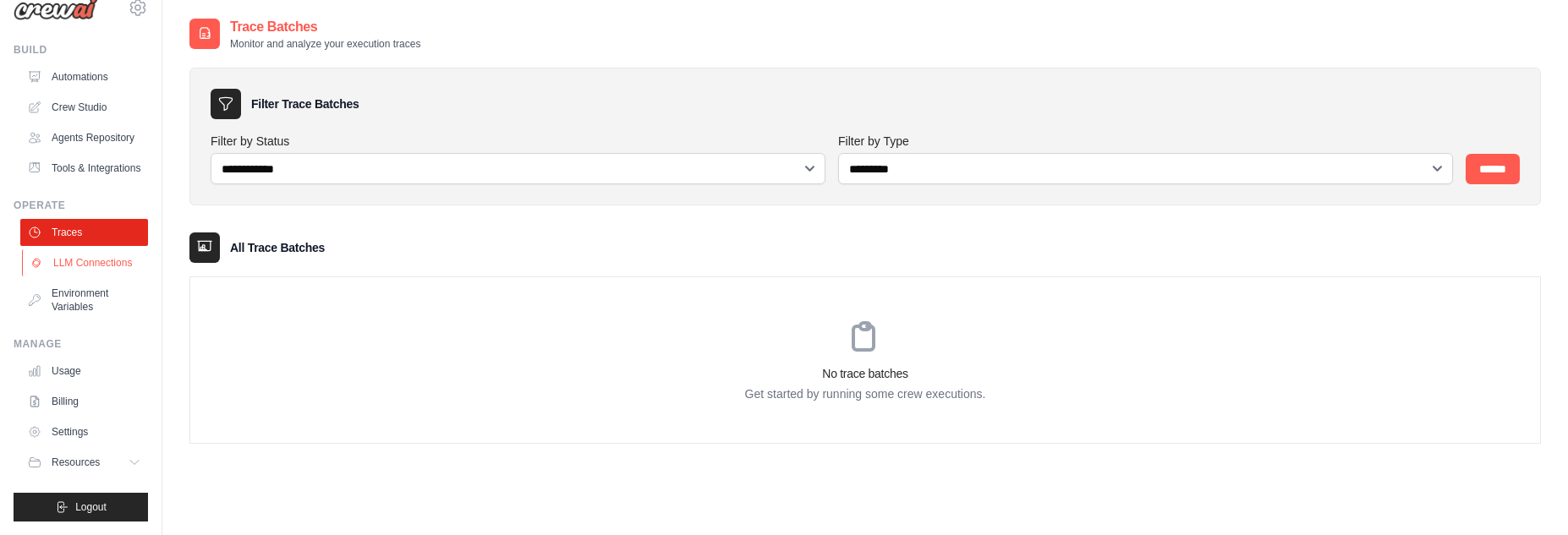
scroll to position [67, 0]
click at [75, 372] on link "Usage" at bounding box center [86, 371] width 128 height 27
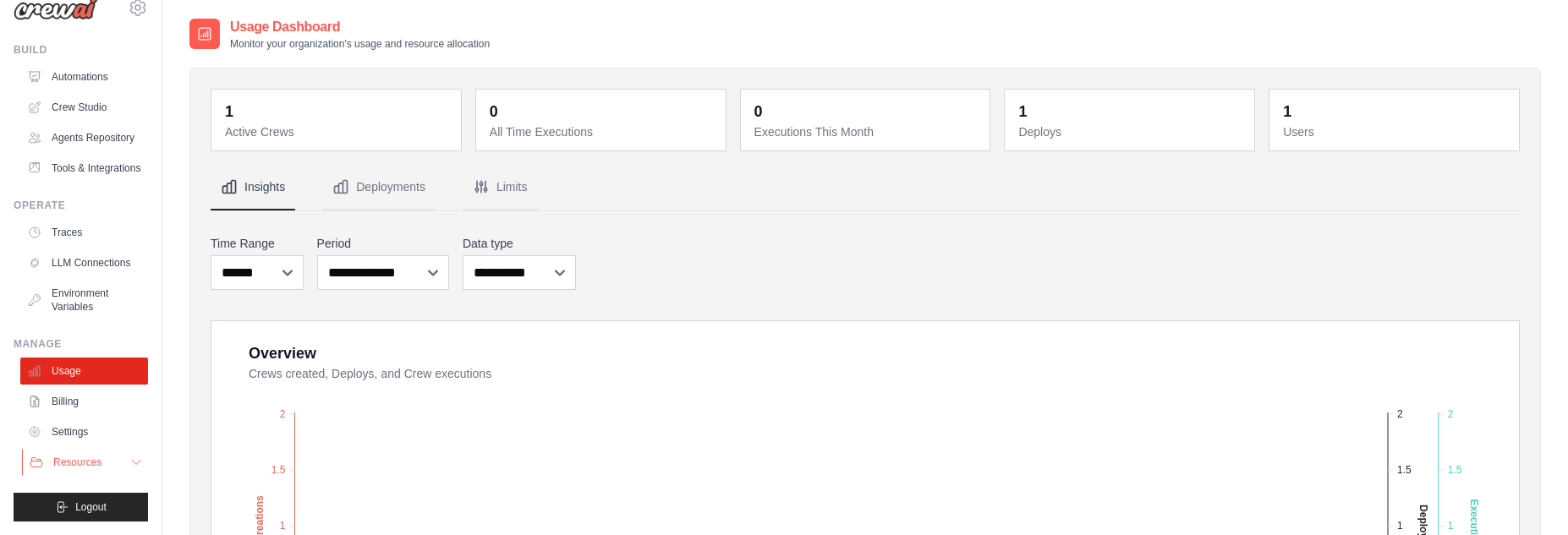
scroll to position [67, 0]
click at [94, 406] on link "Billing" at bounding box center [86, 401] width 128 height 27
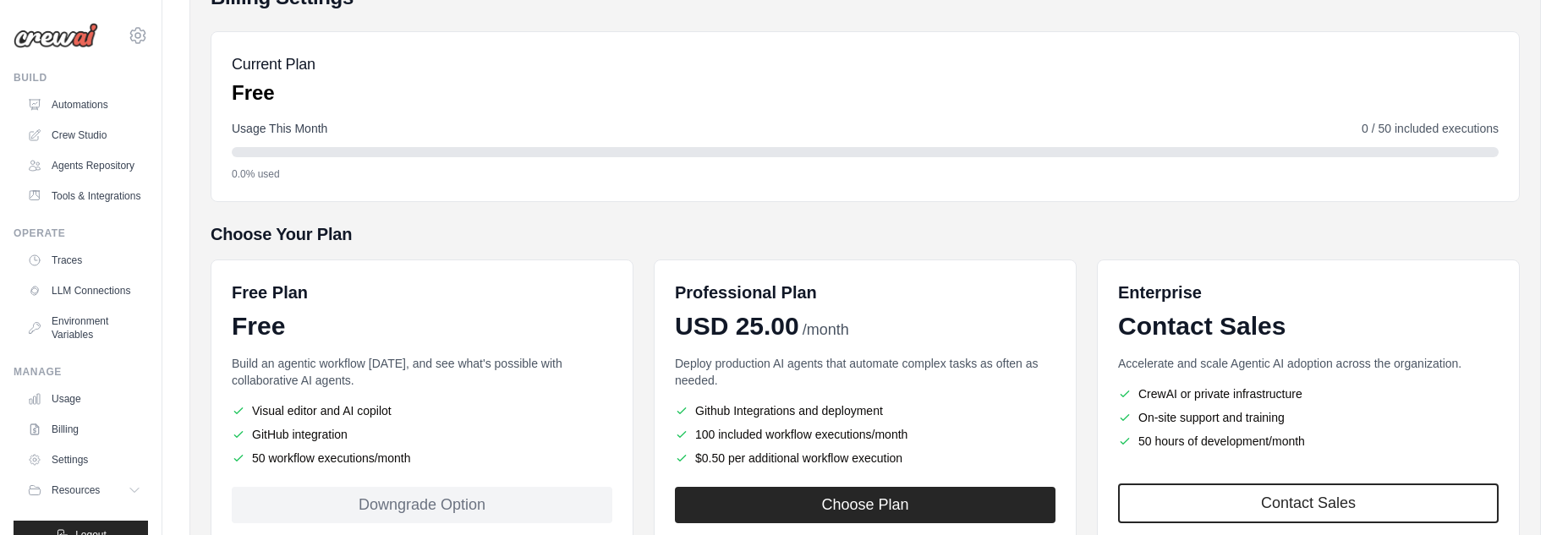
scroll to position [169, 0]
